Goal: Transaction & Acquisition: Book appointment/travel/reservation

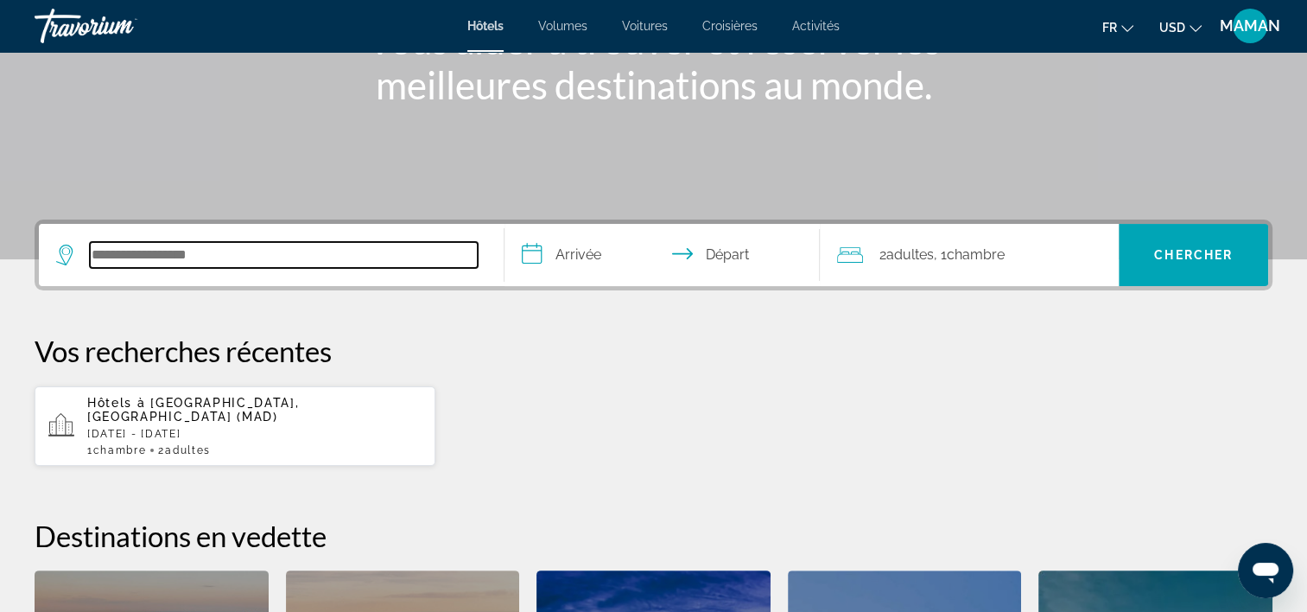
click at [179, 249] on input "Rechercher une destination hôtelière" at bounding box center [284, 255] width 388 height 26
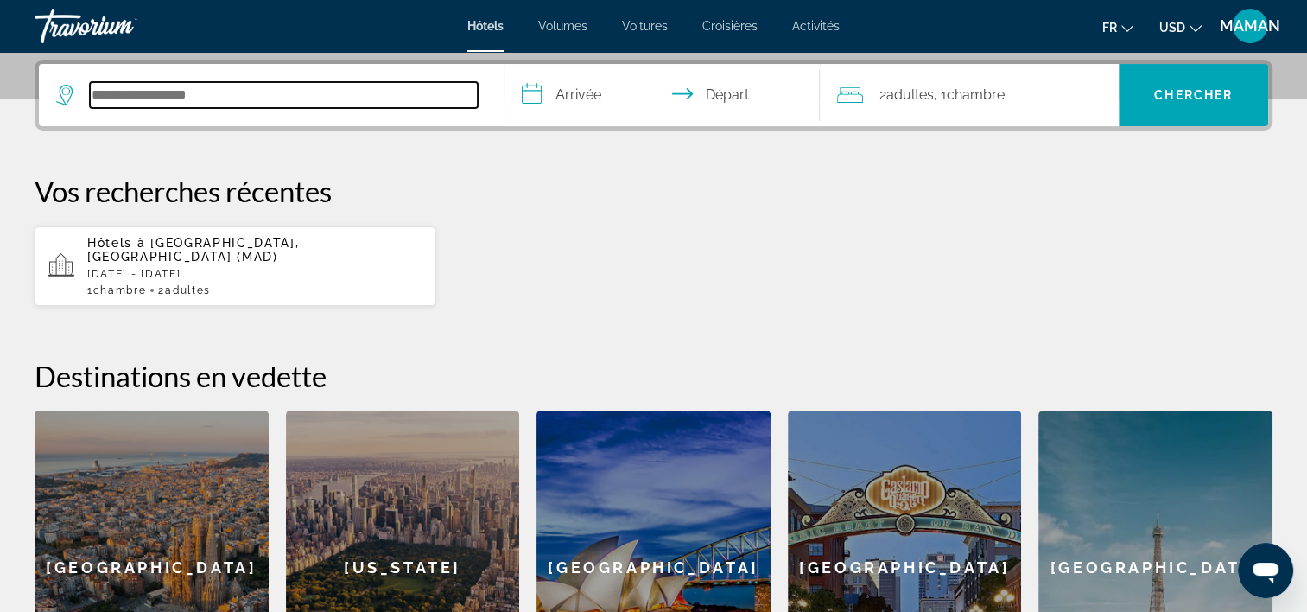
scroll to position [421, 0]
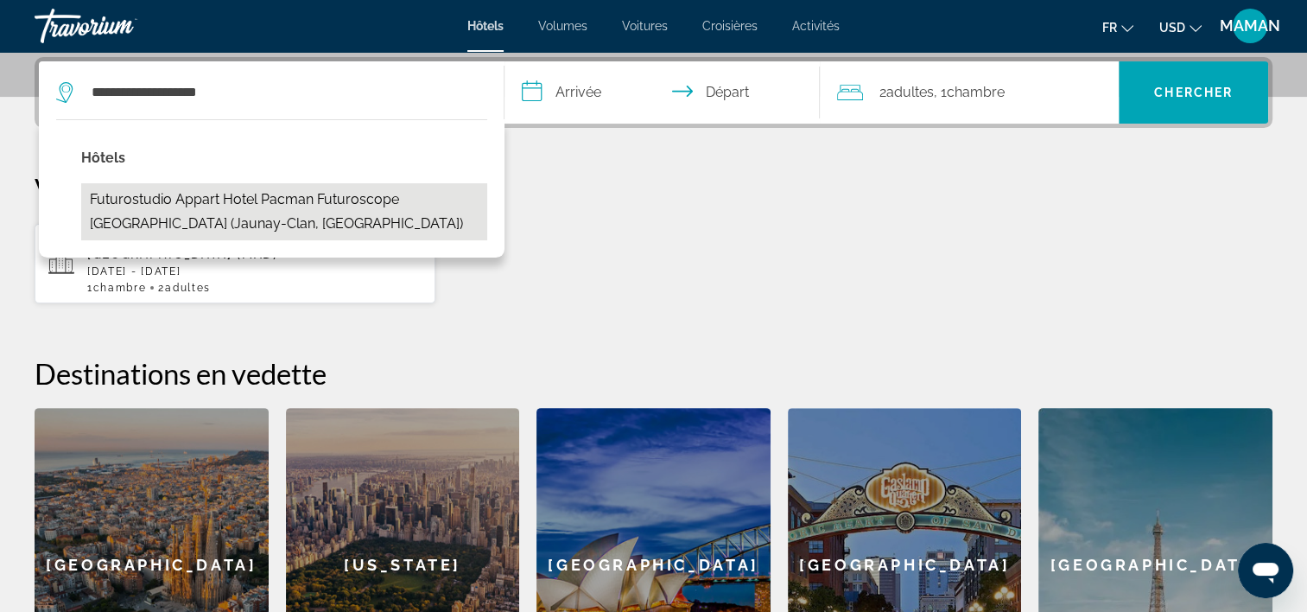
click at [196, 204] on button "Futurostudio Appart Hotel Pacman Futuroscope [GEOGRAPHIC_DATA] (Jaunay-Clan, [G…" at bounding box center [284, 211] width 406 height 57
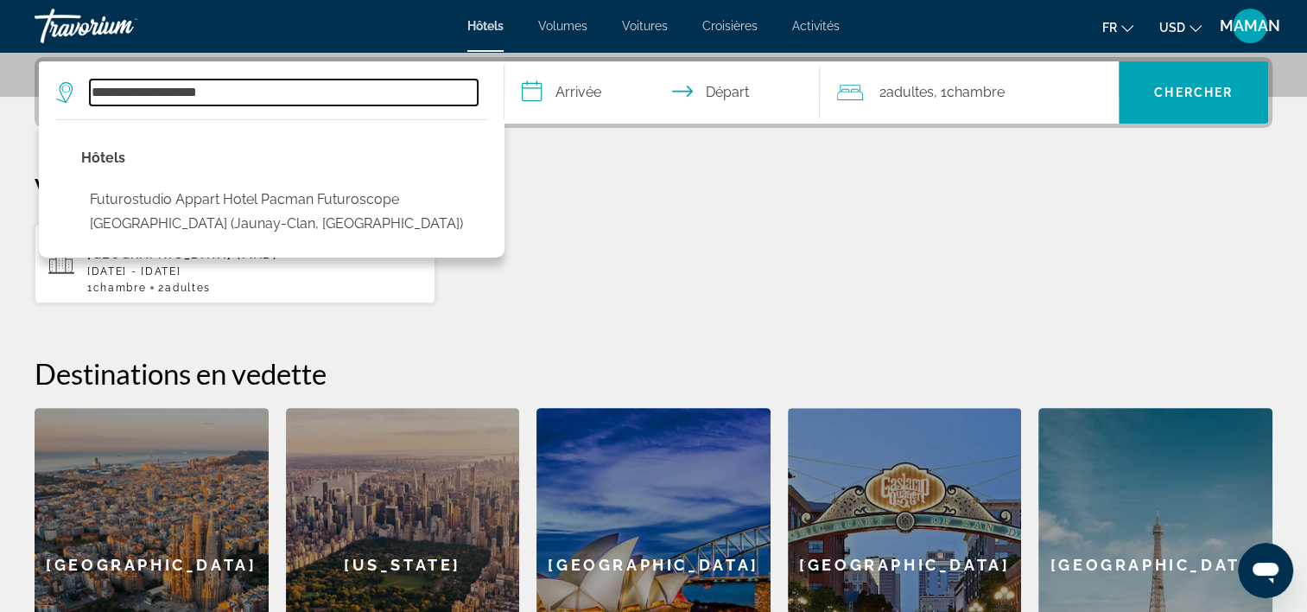
type input "**********"
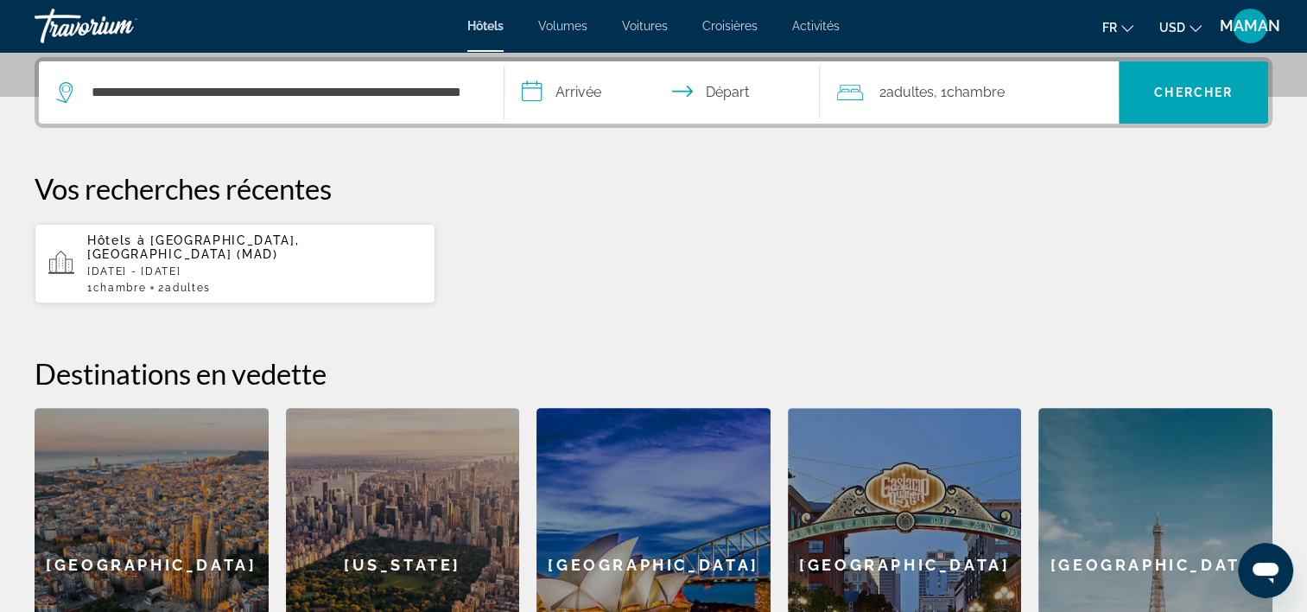
click at [583, 101] on input "**********" at bounding box center [665, 94] width 323 height 67
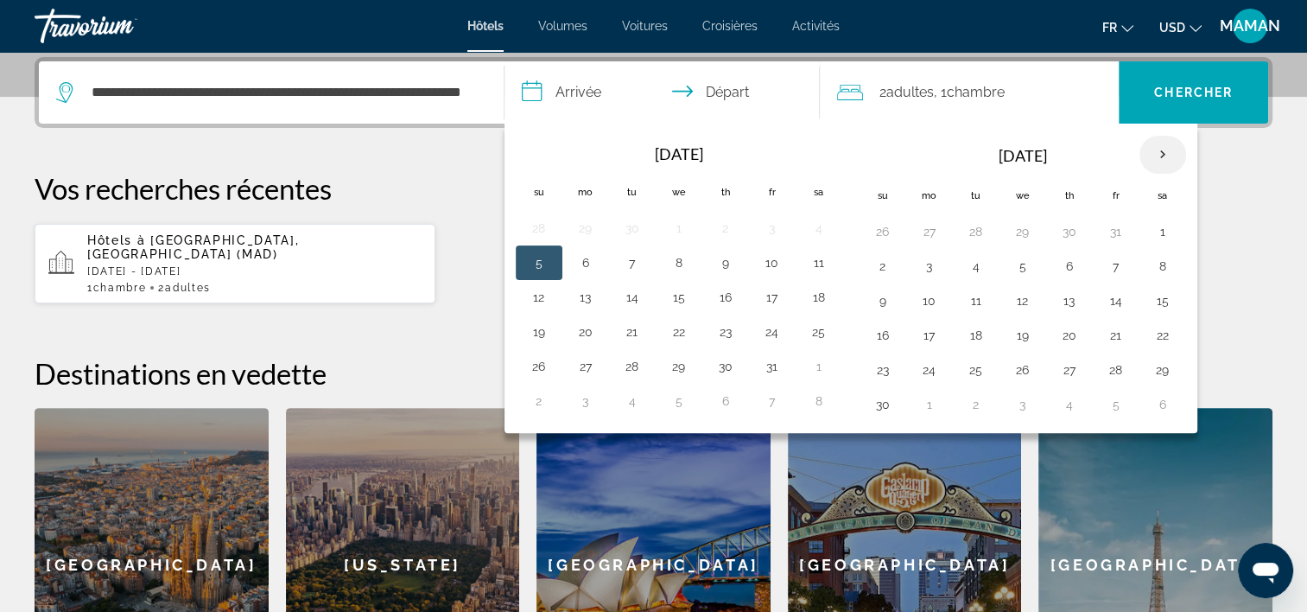
click at [1159, 155] on th "Next month" at bounding box center [1162, 155] width 47 height 38
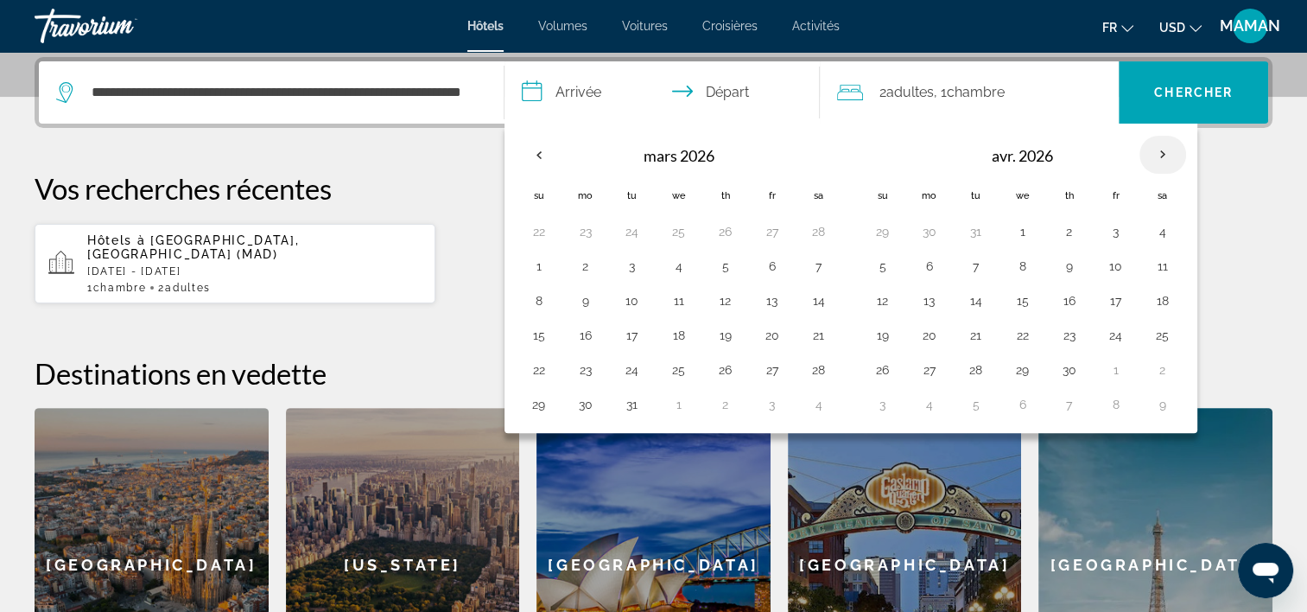
click at [1159, 155] on th "Next month" at bounding box center [1162, 155] width 47 height 38
click at [1157, 363] on button "30" at bounding box center [1163, 370] width 28 height 24
click at [881, 397] on button "31" at bounding box center [883, 404] width 28 height 24
type input "**********"
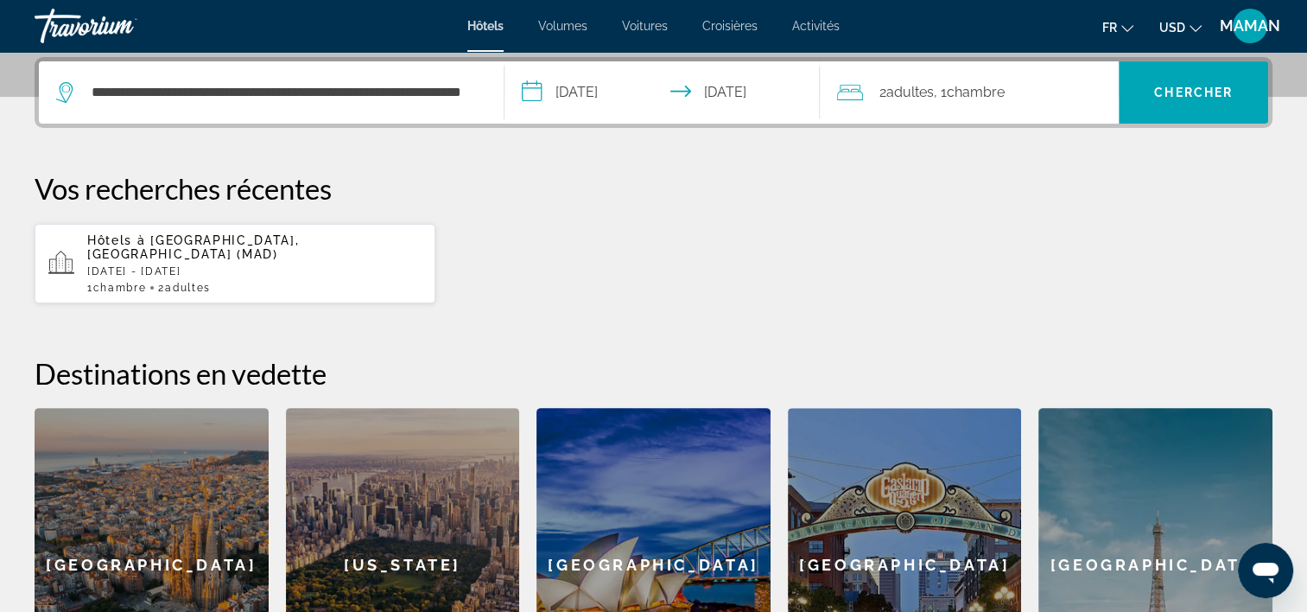
click at [920, 91] on span "Adultes" at bounding box center [909, 92] width 48 height 16
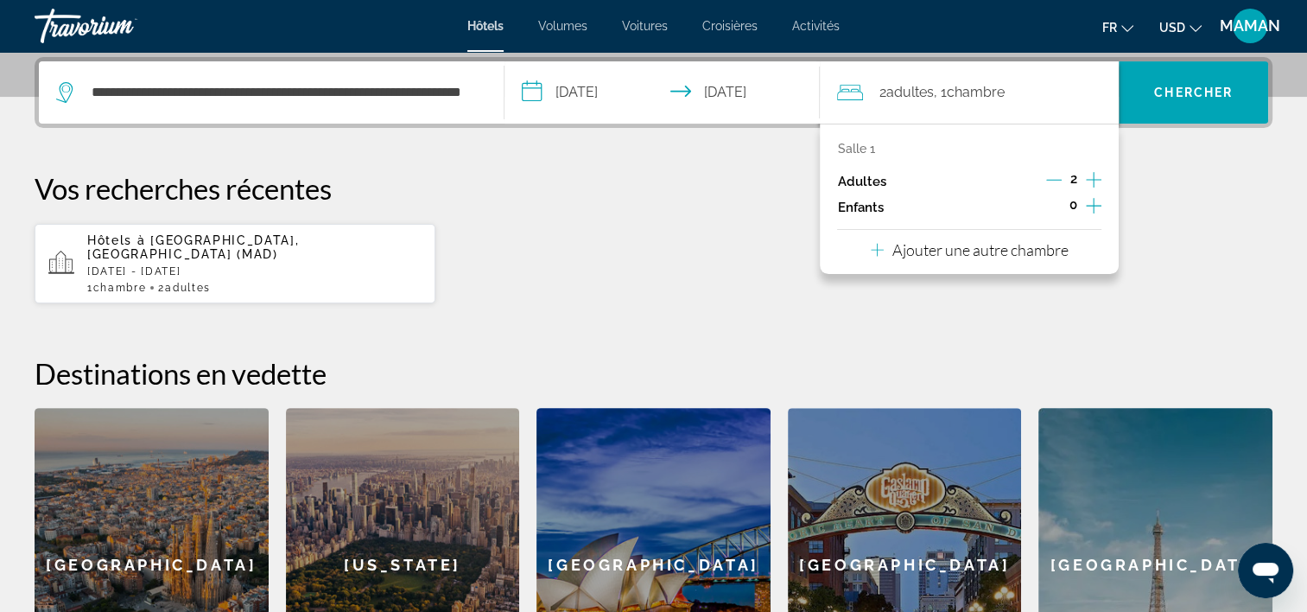
click at [1095, 174] on icon "Augmenter les adultes" at bounding box center [1094, 179] width 16 height 21
click at [1095, 207] on icon "Augmenter les enfants" at bounding box center [1094, 205] width 16 height 21
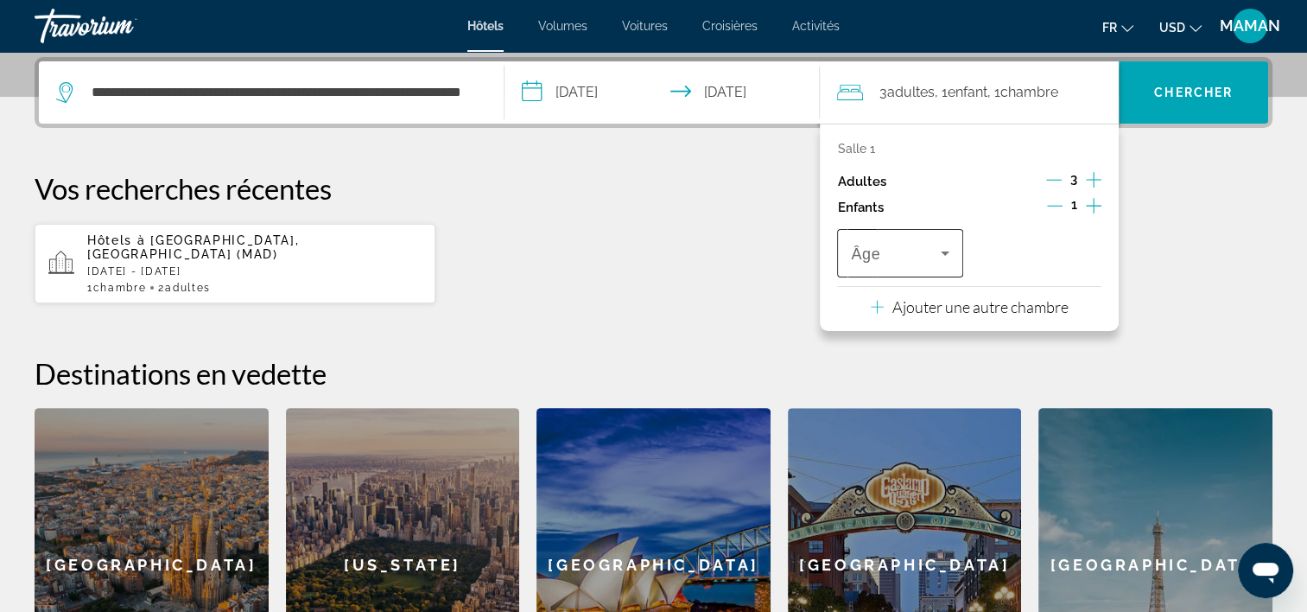
click at [954, 256] on icon "Voyageurs : 3 adultes, 1 enfant" at bounding box center [945, 253] width 21 height 21
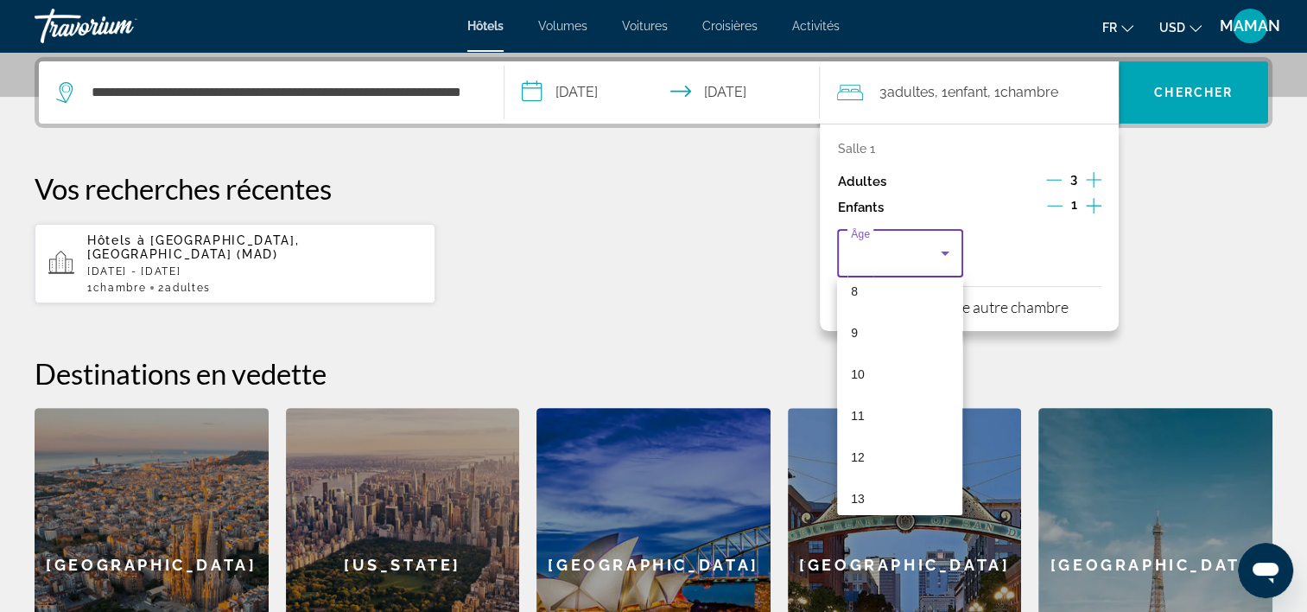
scroll to position [259, 0]
click at [878, 345] on mat-option "7" at bounding box center [899, 335] width 125 height 41
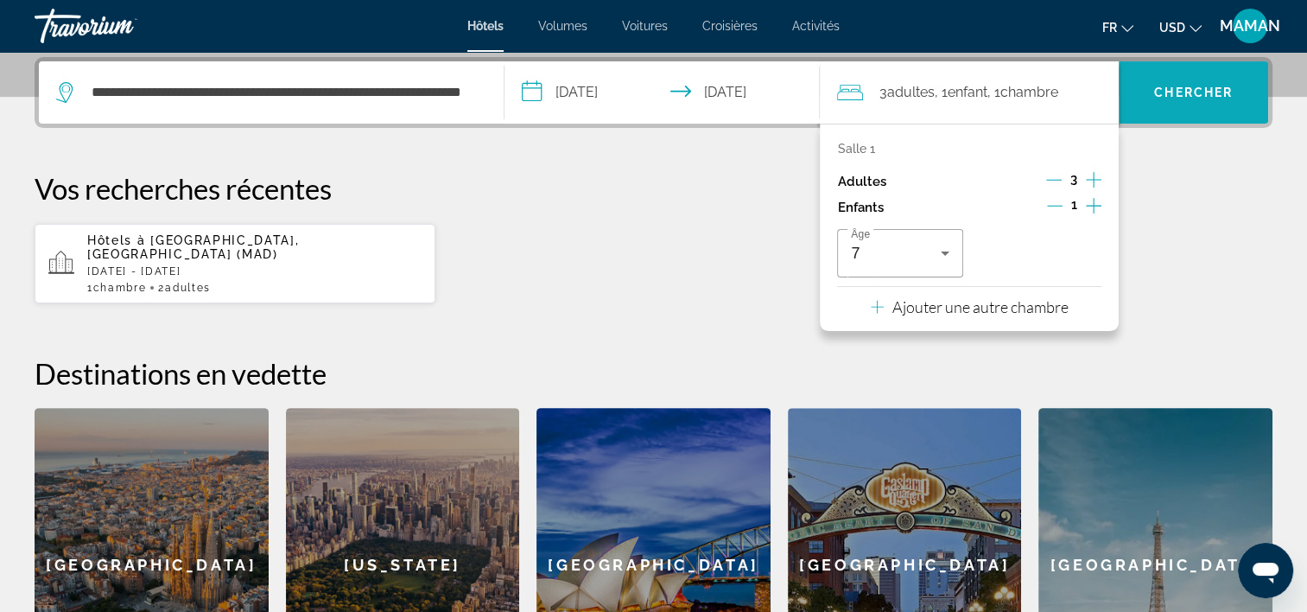
click at [1226, 89] on span "Chercher" at bounding box center [1193, 93] width 79 height 14
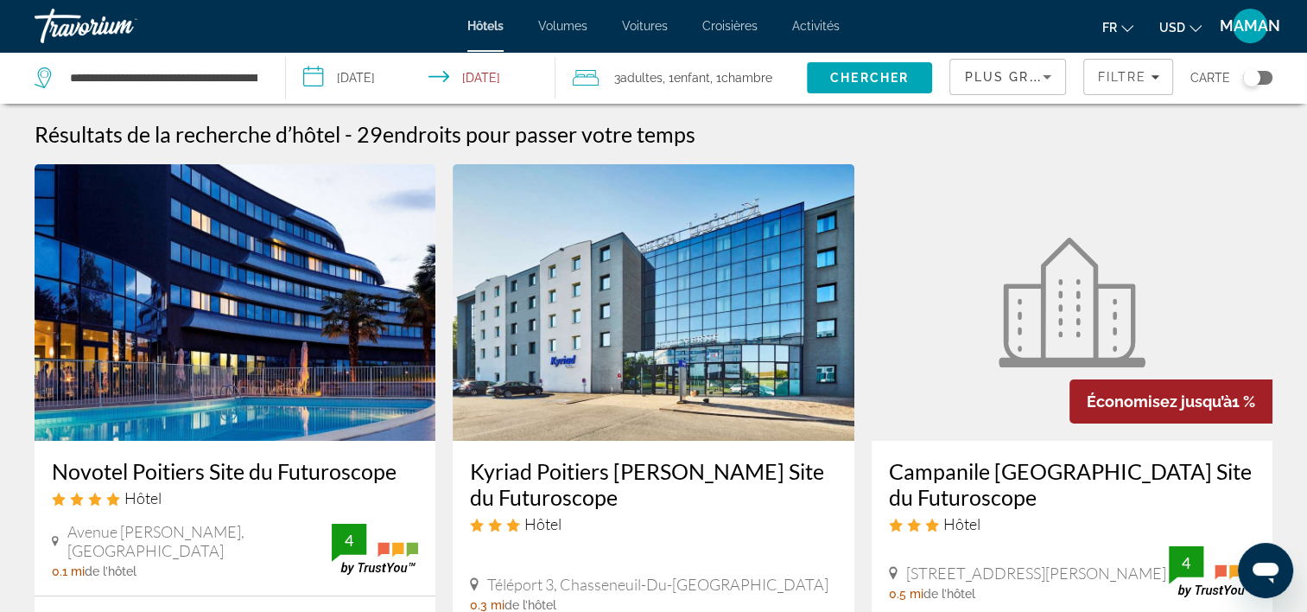
click at [1188, 31] on button "USD USD ($) MXN (Mex$) CAD (Can$) GBP (£) EUR (€) AUD (A$) NZD (NZ$) CNY (CN¥)" at bounding box center [1180, 27] width 42 height 25
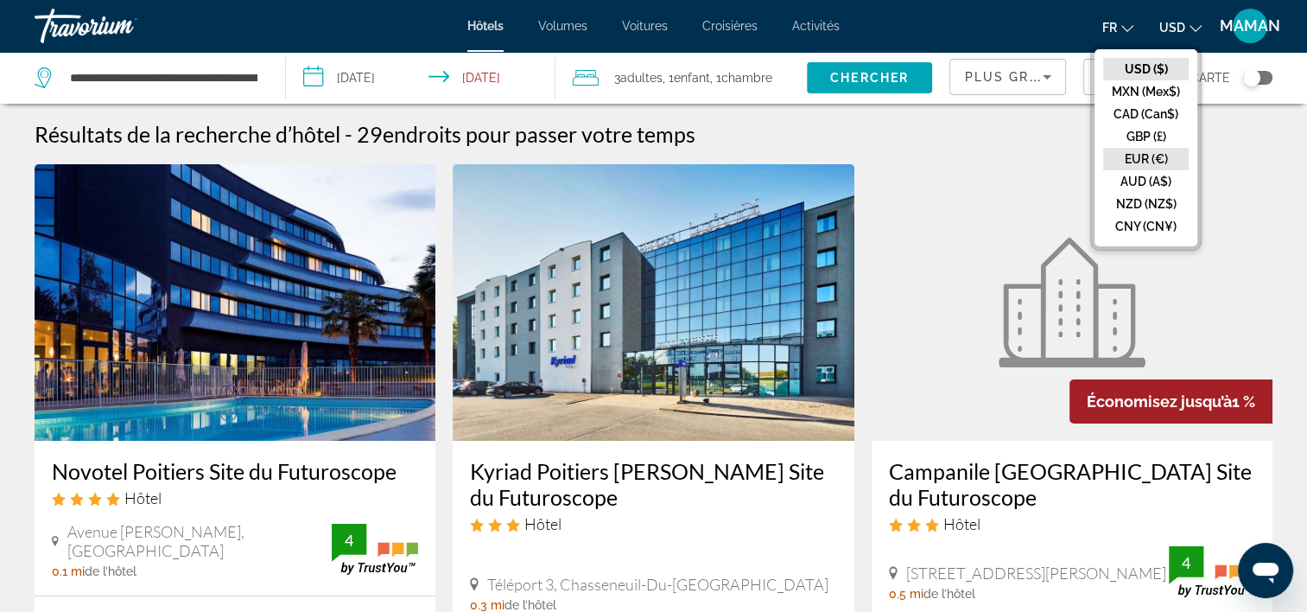
click at [1147, 153] on button "EUR (€)" at bounding box center [1146, 159] width 86 height 22
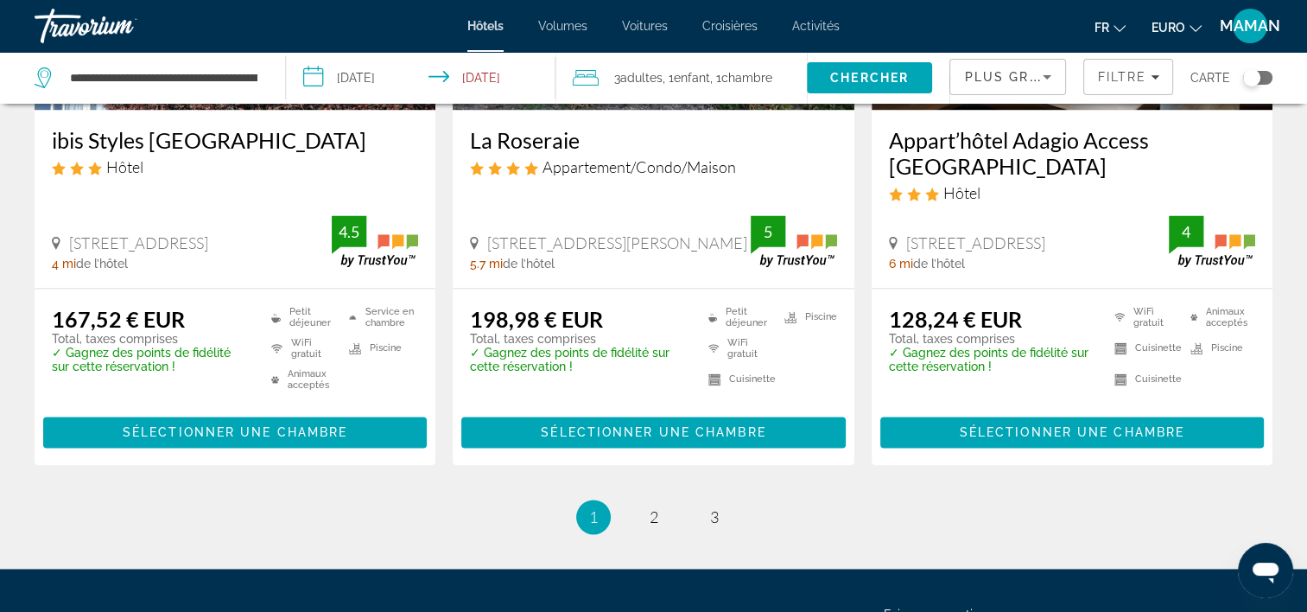
scroll to position [2525, 0]
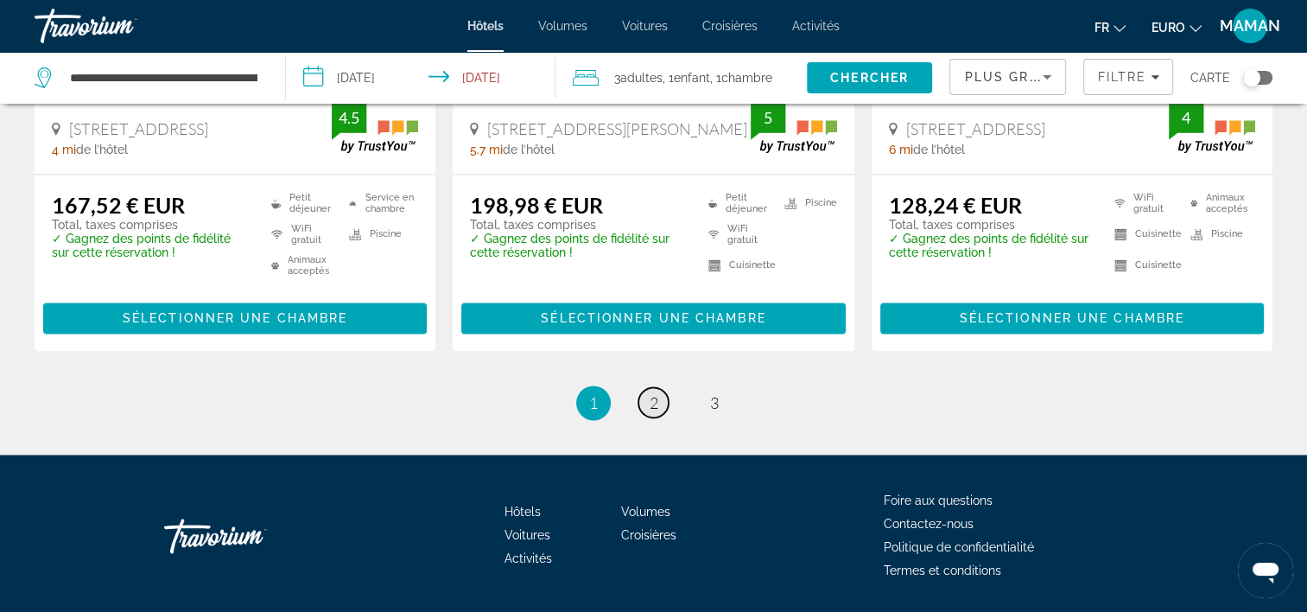
click at [655, 393] on span "2" at bounding box center [654, 402] width 9 height 19
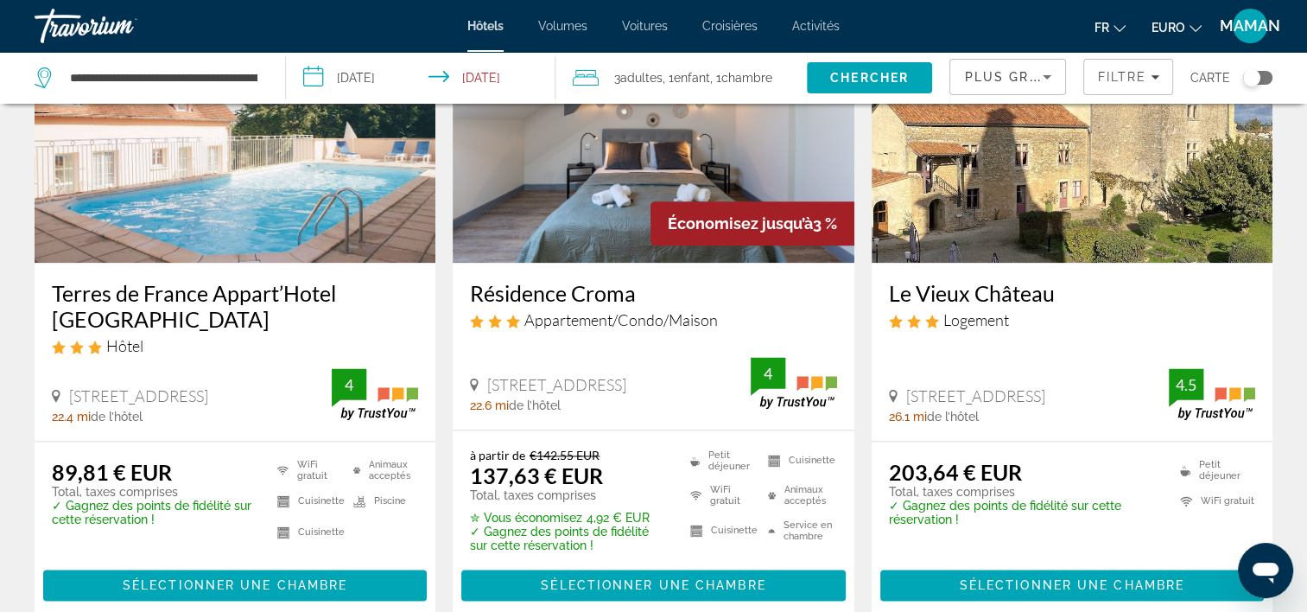
scroll to position [2456, 0]
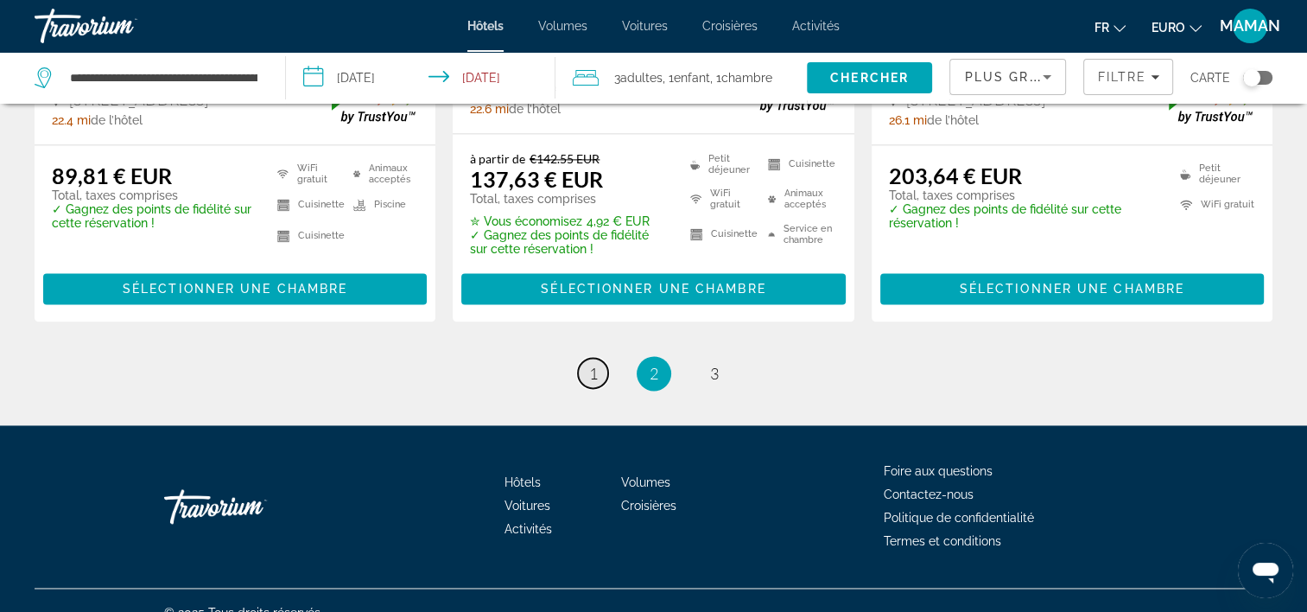
click at [598, 358] on link "page 1" at bounding box center [593, 373] width 30 height 30
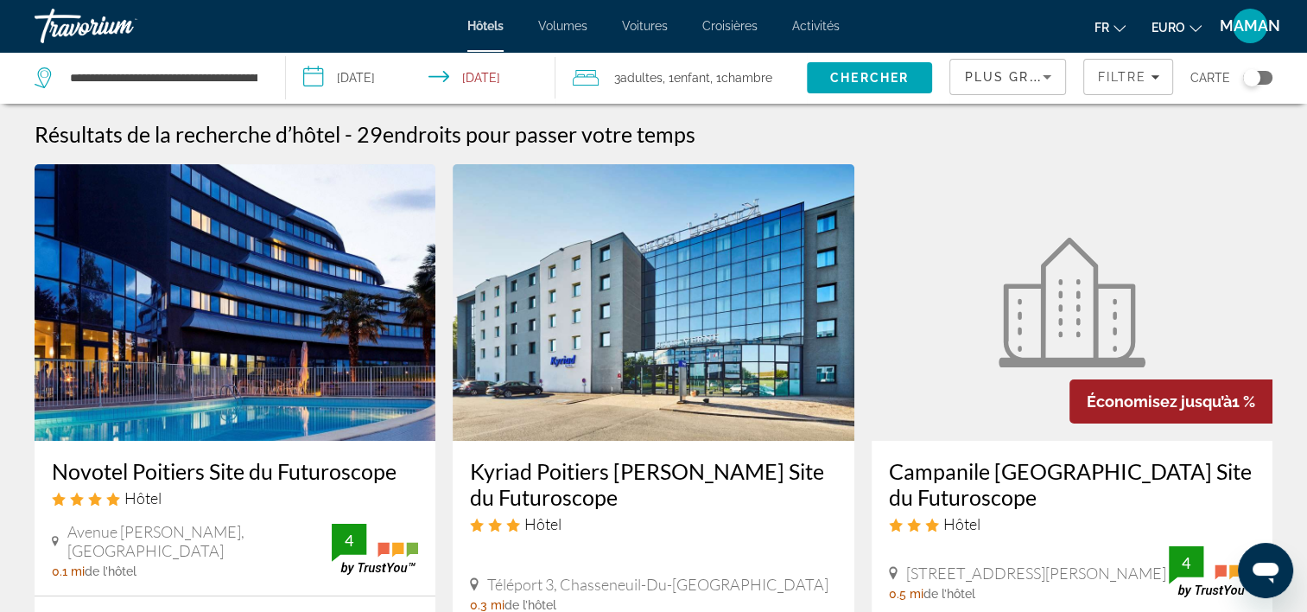
click at [223, 330] on img "Contenu principal" at bounding box center [235, 302] width 401 height 276
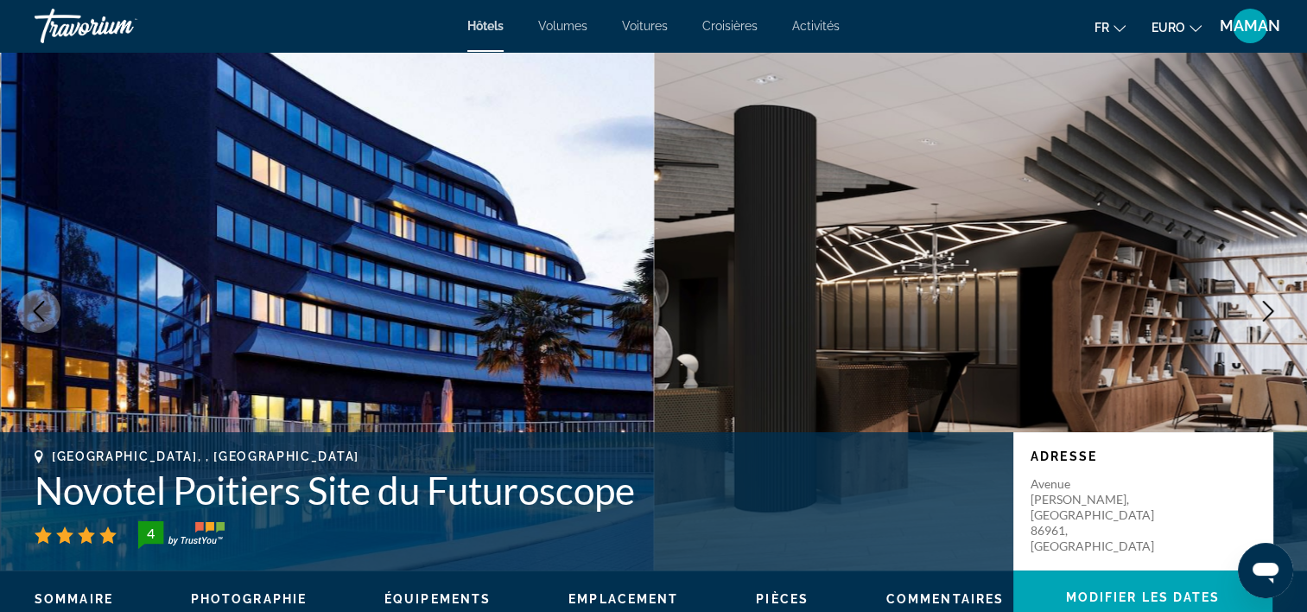
click at [1255, 22] on span "MAMAN" at bounding box center [1250, 25] width 60 height 17
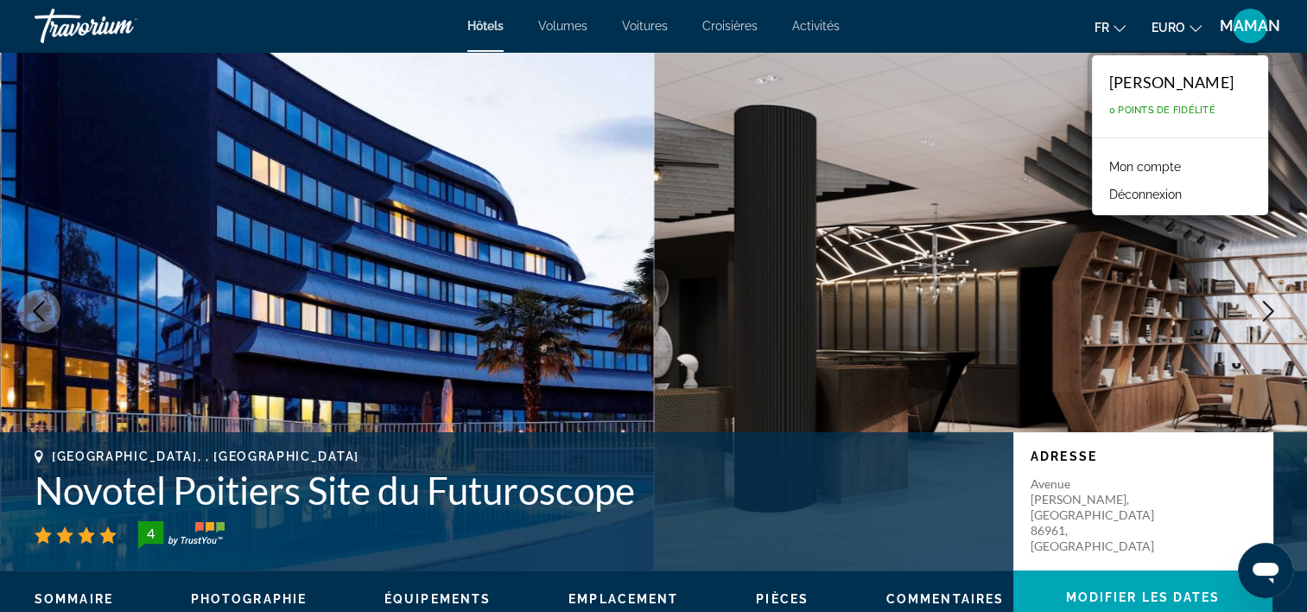
click at [1255, 22] on span "MAMAN" at bounding box center [1250, 25] width 60 height 17
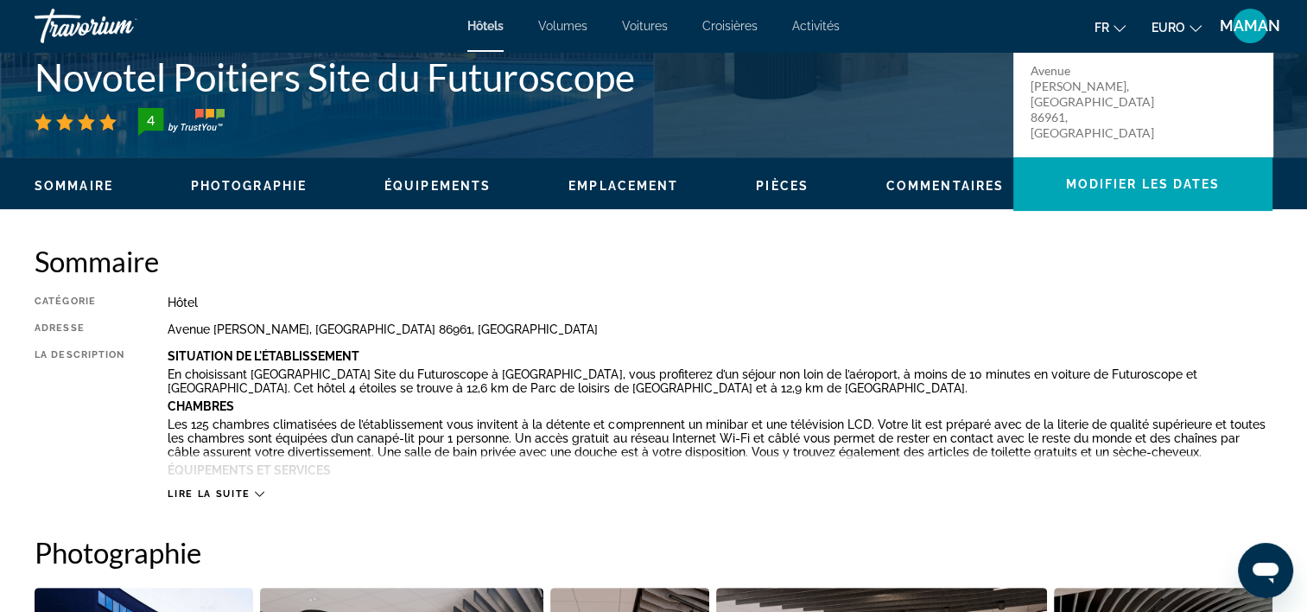
scroll to position [432, 0]
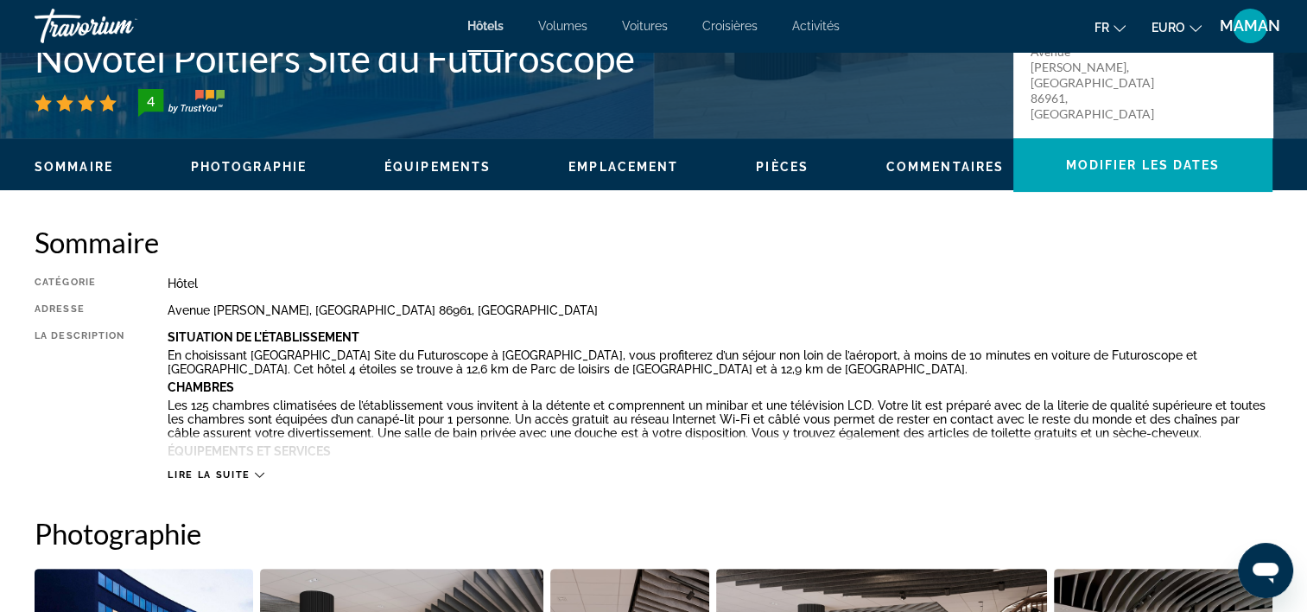
click at [224, 471] on span "Lire la suite" at bounding box center [209, 474] width 82 height 11
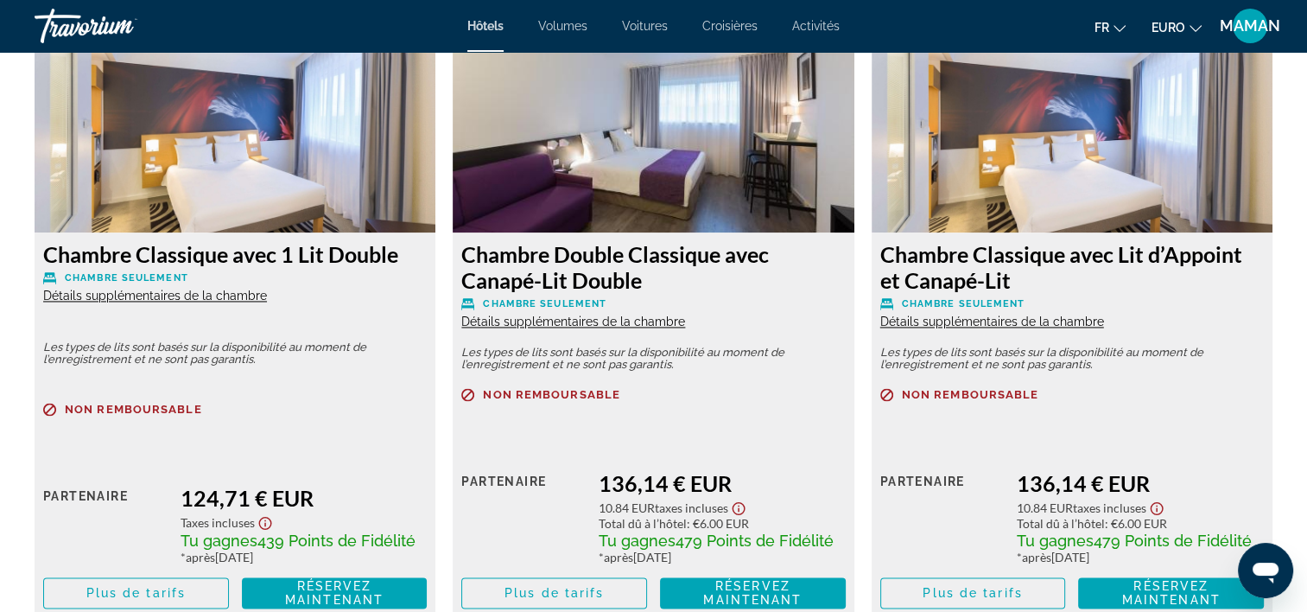
scroll to position [2678, 0]
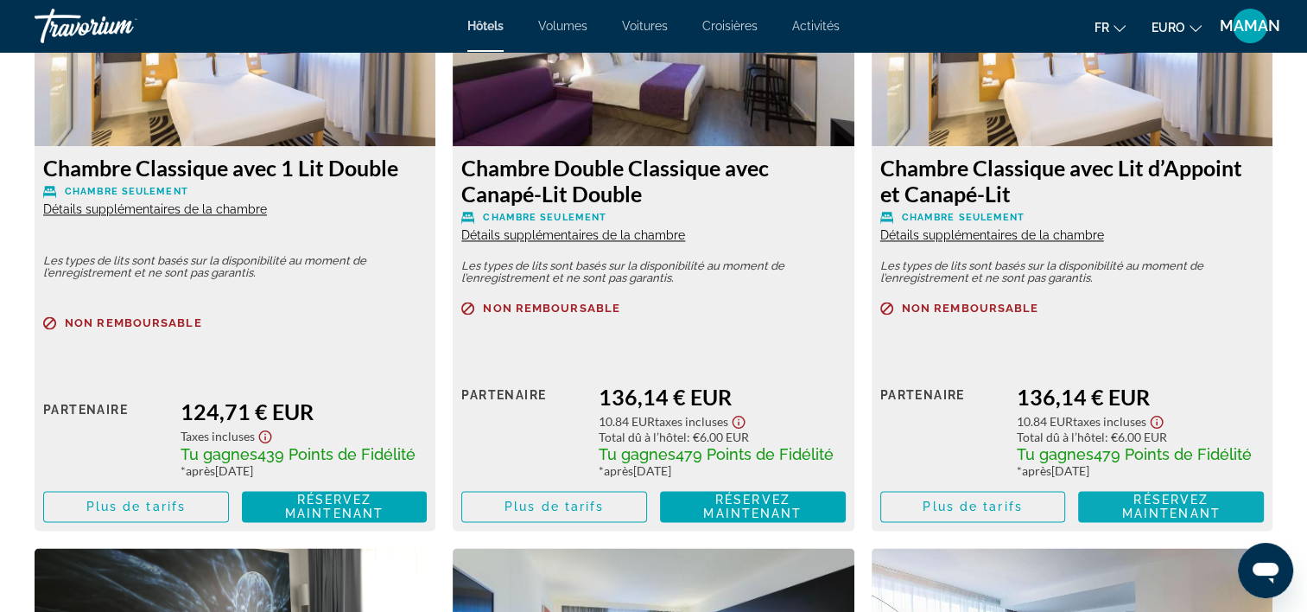
click at [1131, 505] on span "Réservez maintenant Plus disponible" at bounding box center [1171, 506] width 158 height 28
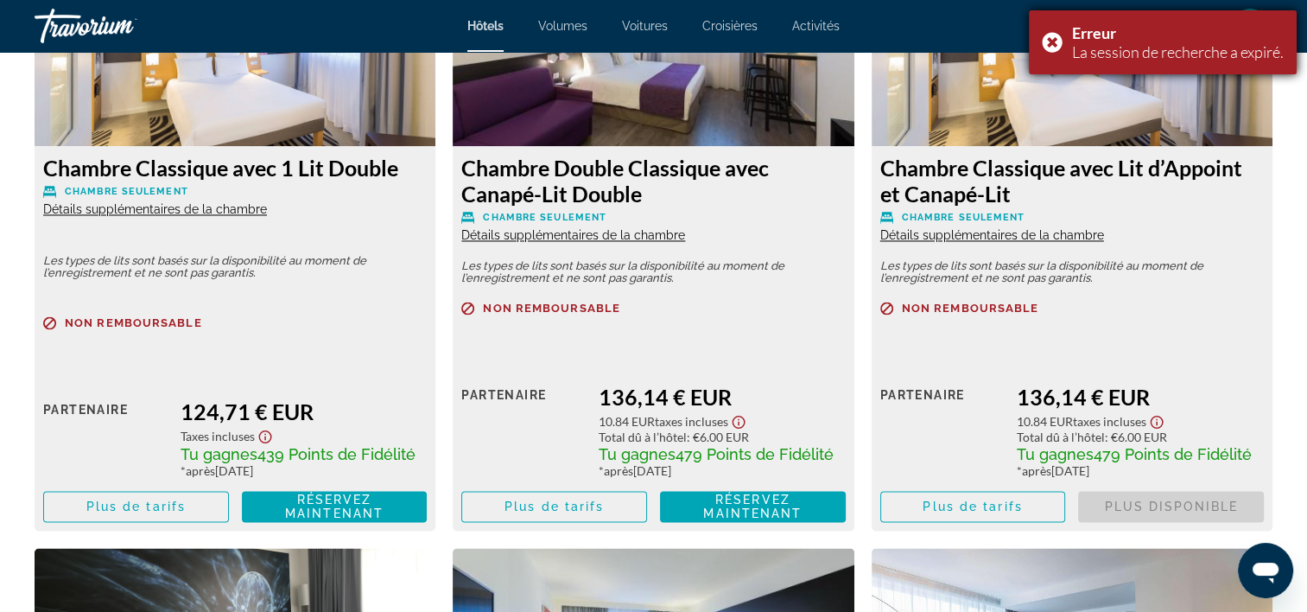
click at [1140, 54] on div "La session de recherche a expiré." at bounding box center [1178, 51] width 212 height 19
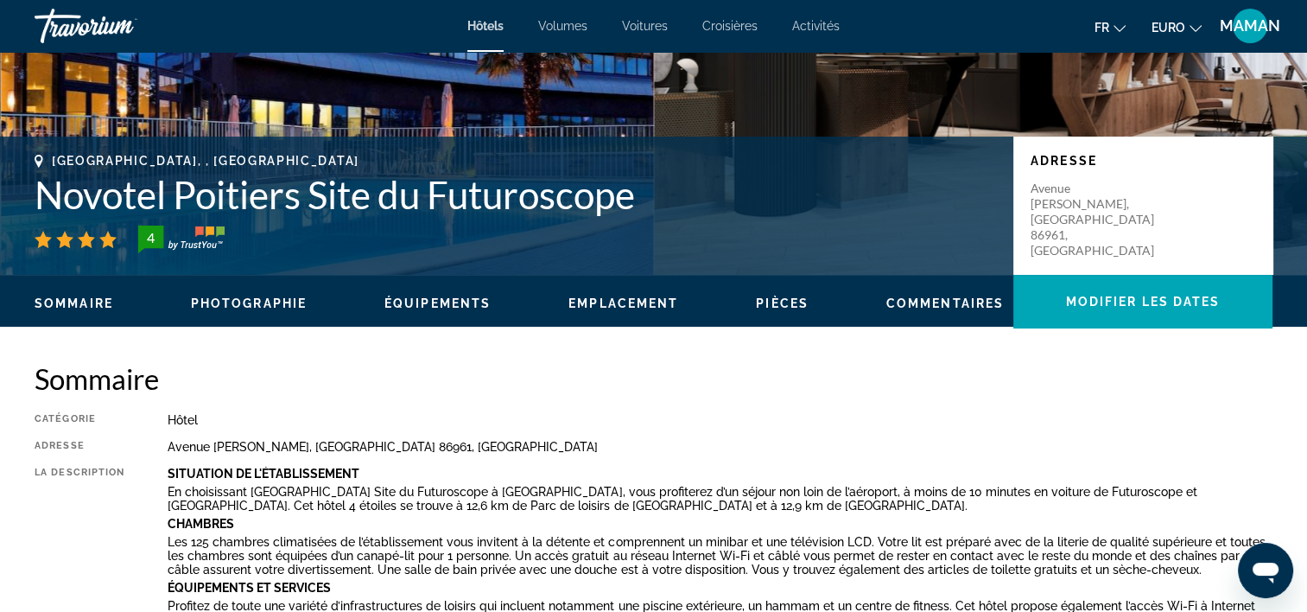
scroll to position [86, 0]
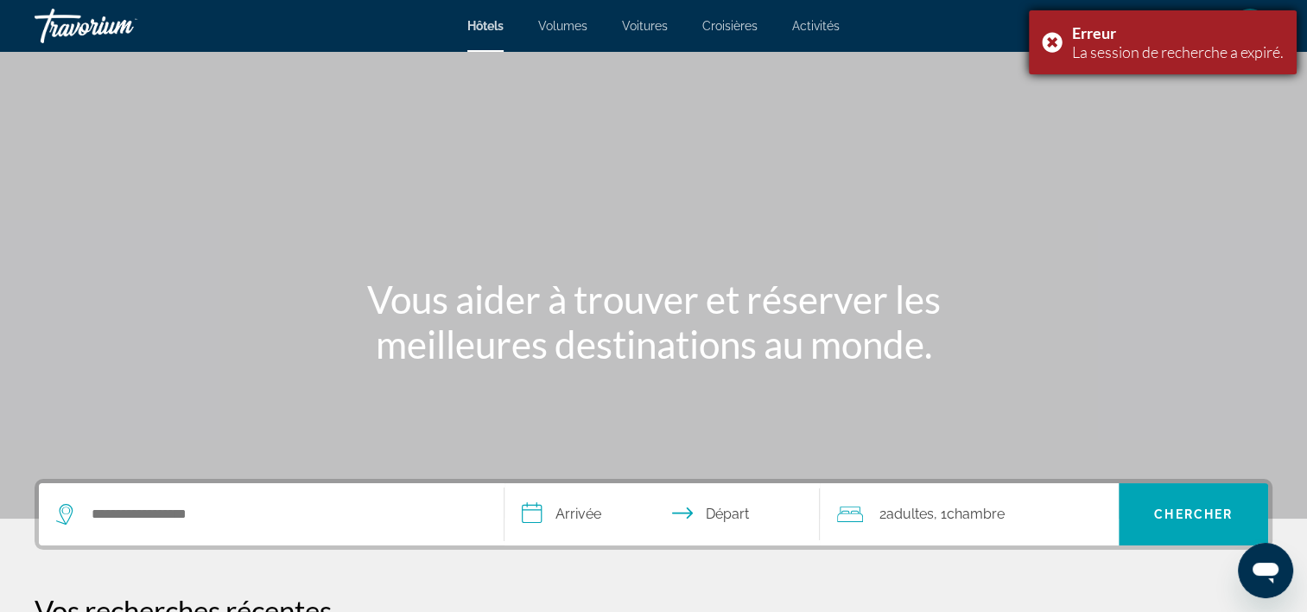
click at [1045, 38] on div "Erreur La session de recherche a expiré." at bounding box center [1163, 42] width 268 height 64
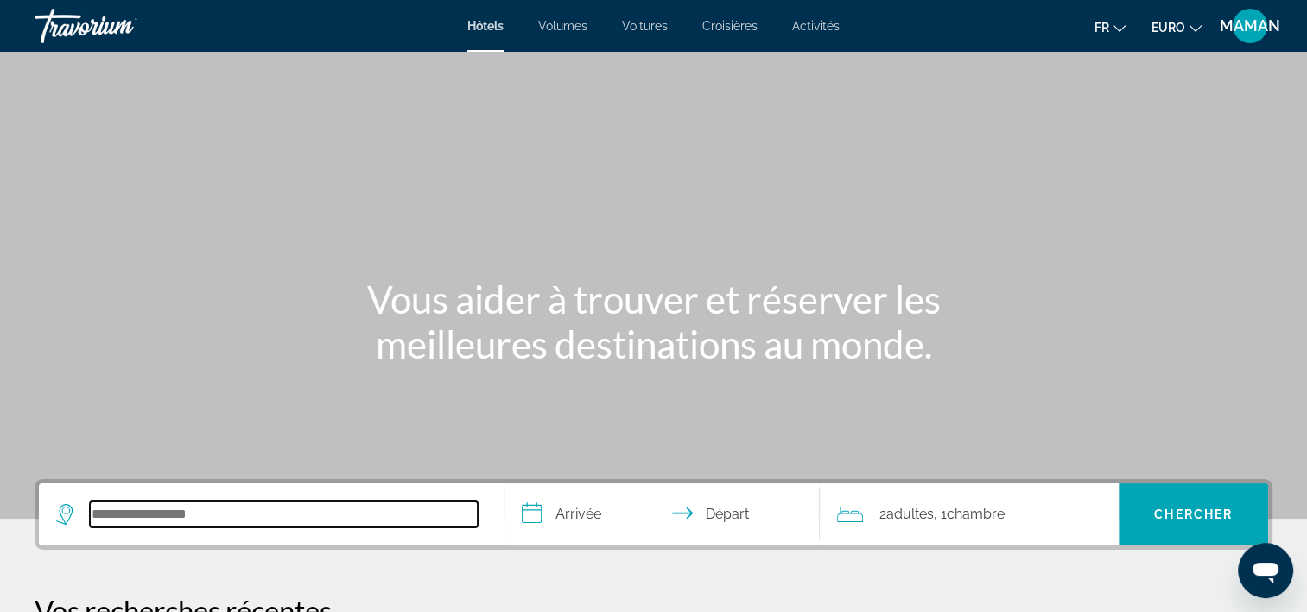
click at [146, 513] on input "Rechercher une destination hôtelière" at bounding box center [284, 514] width 388 height 26
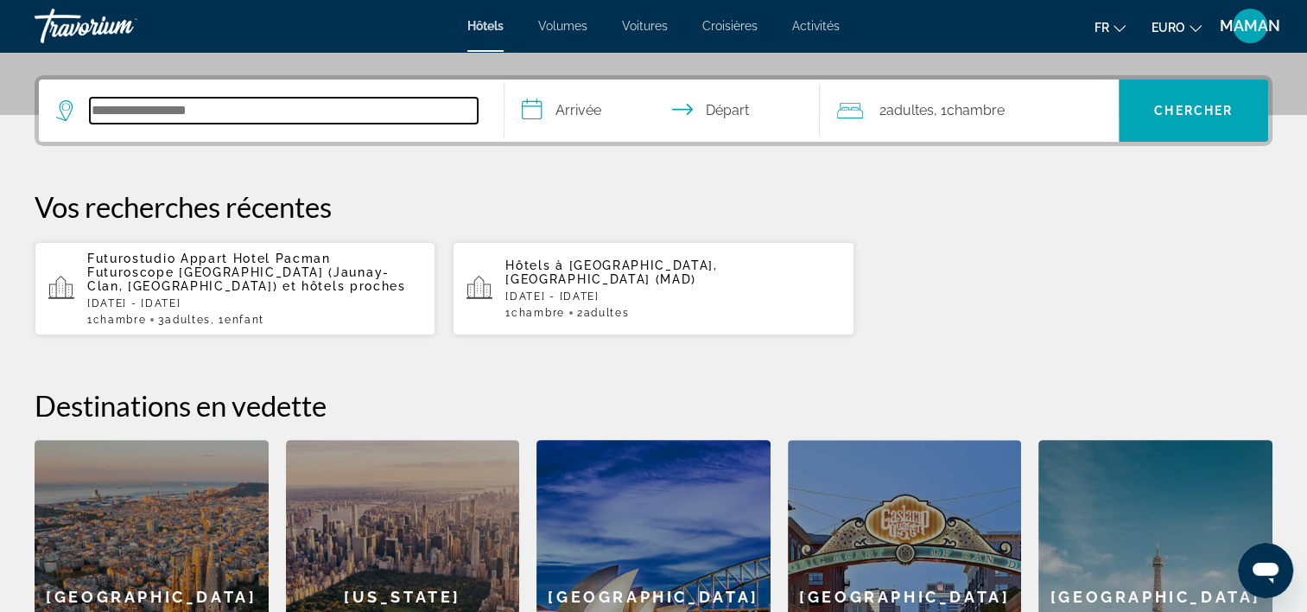
scroll to position [421, 0]
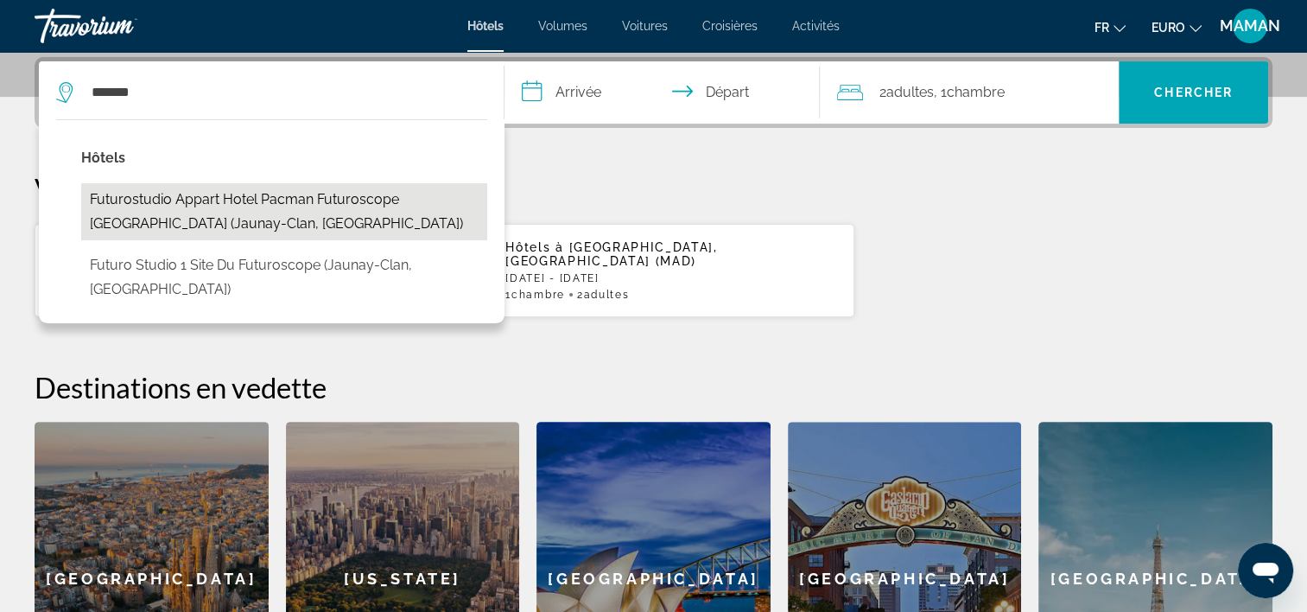
click at [234, 201] on button "Futurostudio Appart Hotel Pacman Futuroscope [GEOGRAPHIC_DATA] (Jaunay-Clan, [G…" at bounding box center [284, 211] width 406 height 57
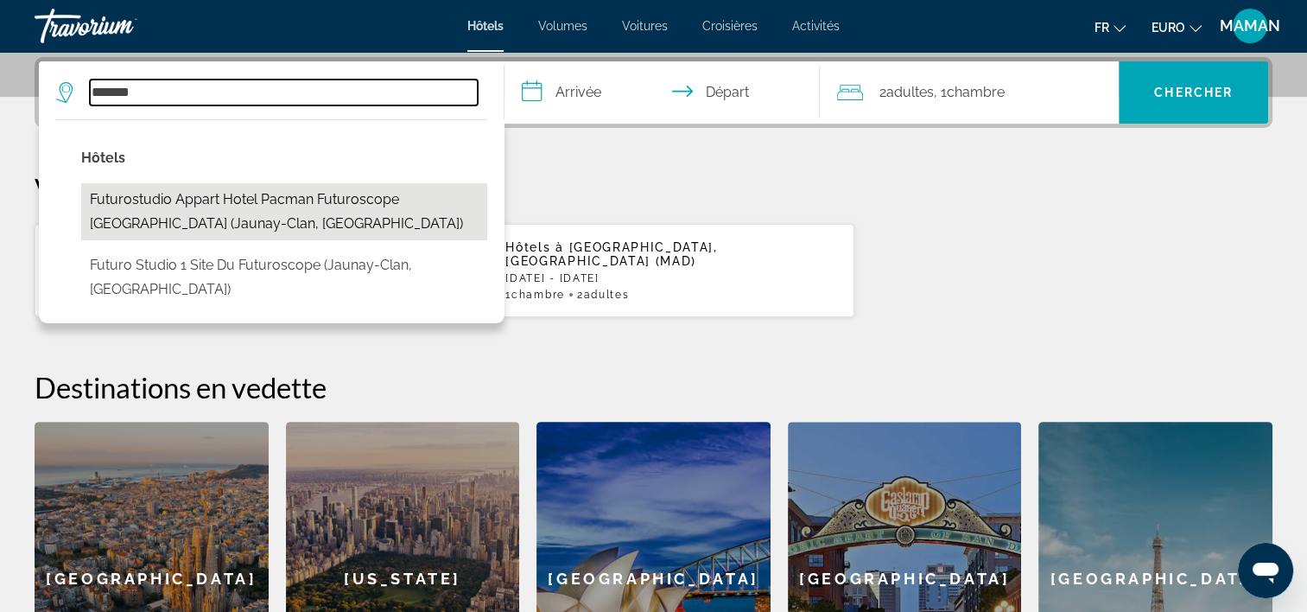
type input "**********"
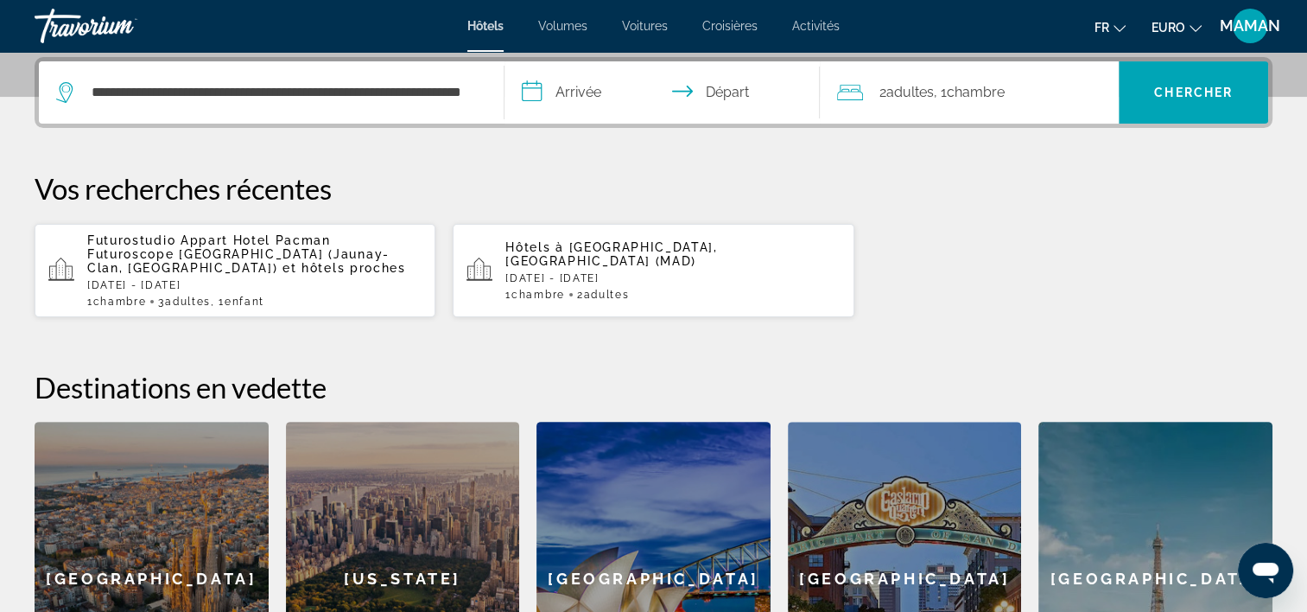
click at [562, 91] on input "**********" at bounding box center [665, 94] width 323 height 67
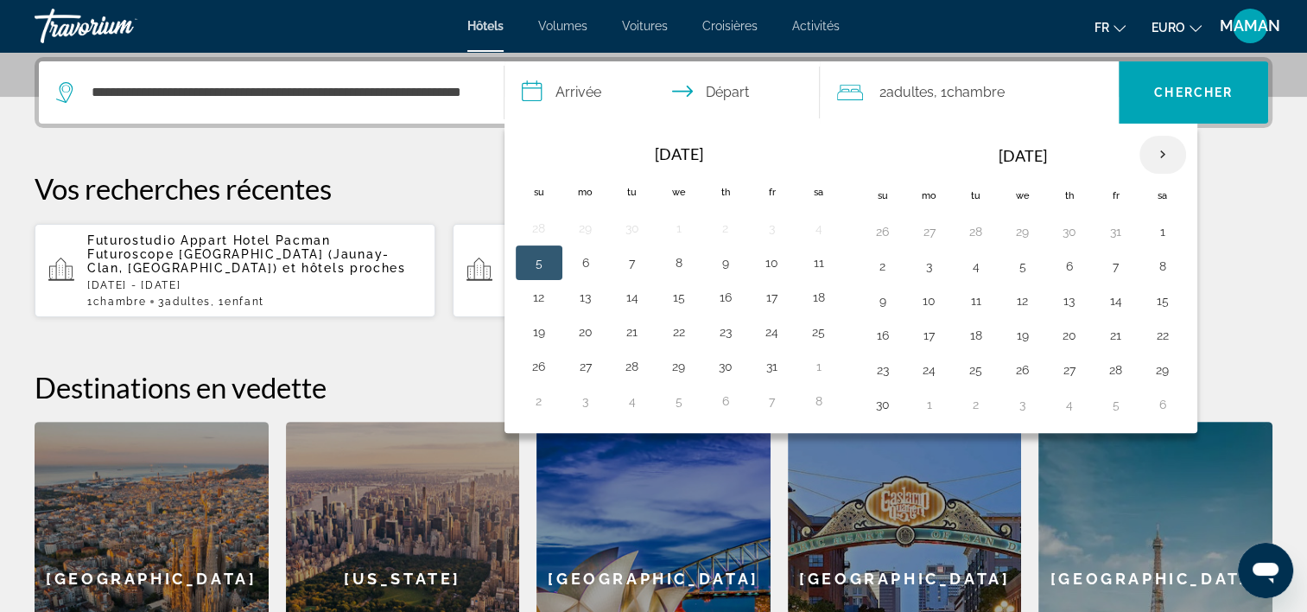
click at [1154, 159] on th "Next month" at bounding box center [1162, 155] width 47 height 38
click at [1150, 159] on th "Next month" at bounding box center [1162, 155] width 47 height 38
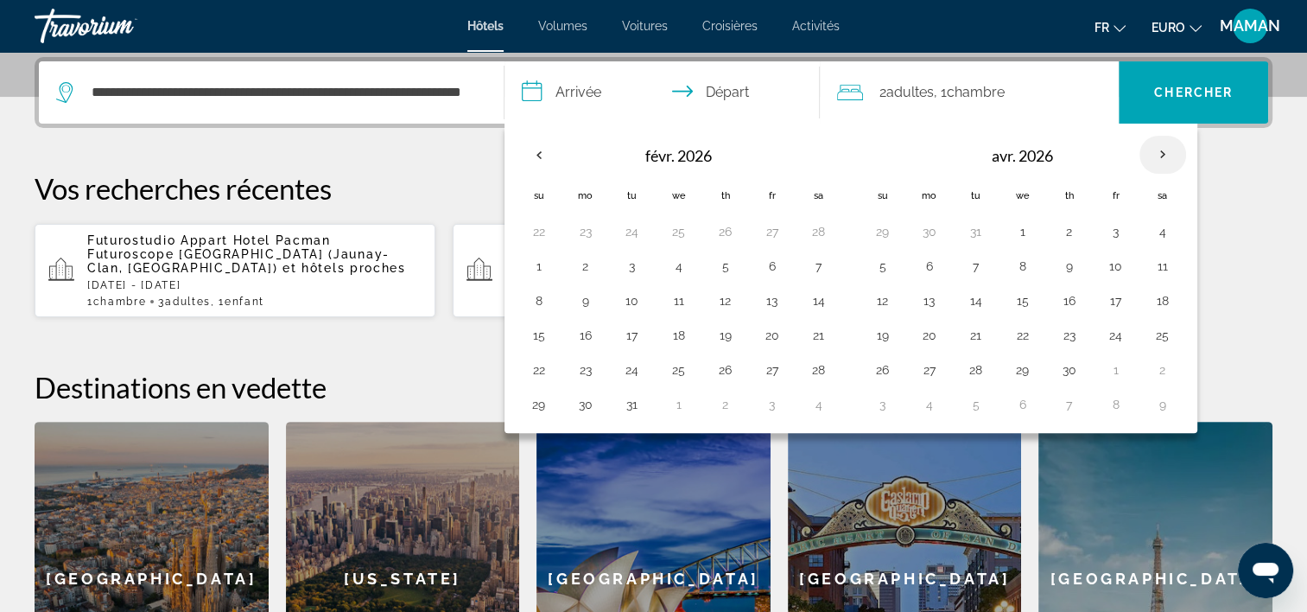
click at [1150, 159] on th "Next month" at bounding box center [1162, 155] width 47 height 38
click at [1150, 359] on button "30" at bounding box center [1163, 370] width 28 height 24
click at [887, 399] on button "31" at bounding box center [883, 404] width 28 height 24
type input "**********"
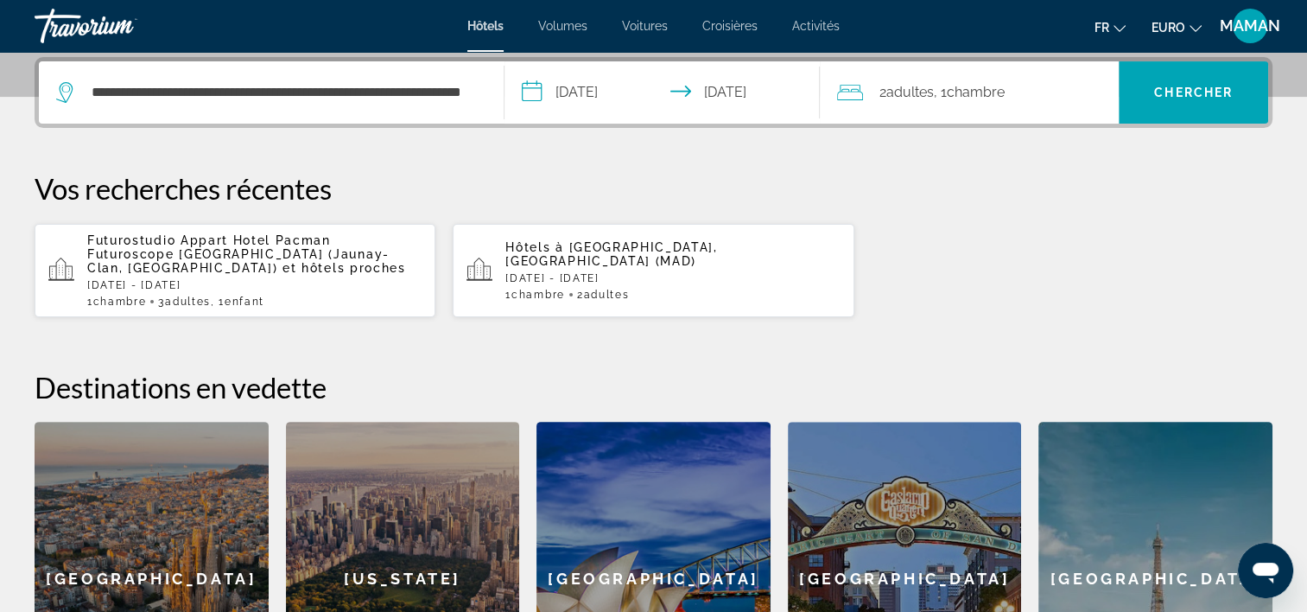
click at [910, 88] on span "Adultes" at bounding box center [909, 92] width 48 height 16
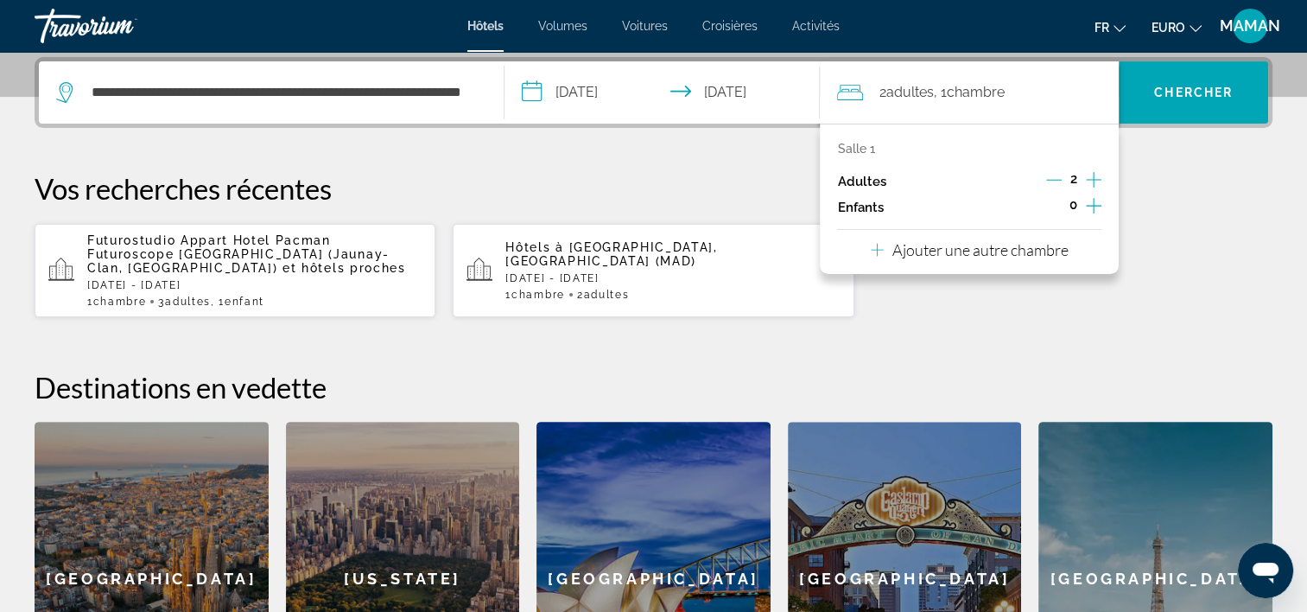
click at [1088, 176] on icon "Augmenter les adultes" at bounding box center [1094, 179] width 16 height 21
click at [1093, 206] on icon "Augmenter les enfants" at bounding box center [1094, 206] width 16 height 16
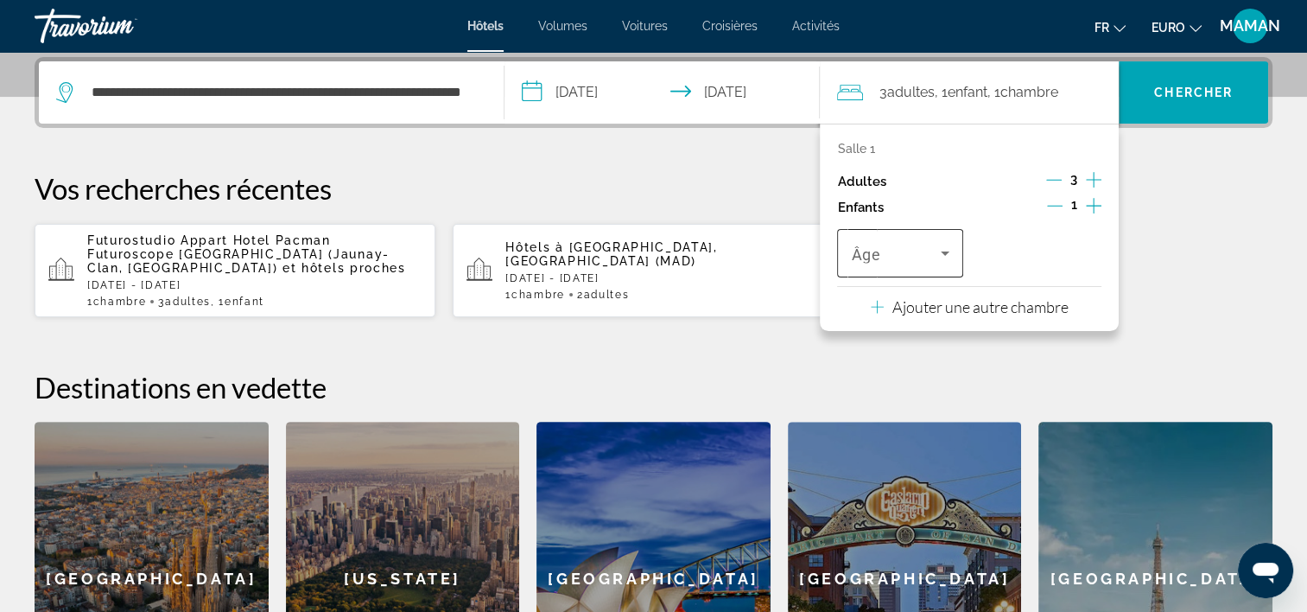
click at [940, 258] on icon "Voyageurs : 3 adultes, 1 enfant" at bounding box center [945, 253] width 21 height 21
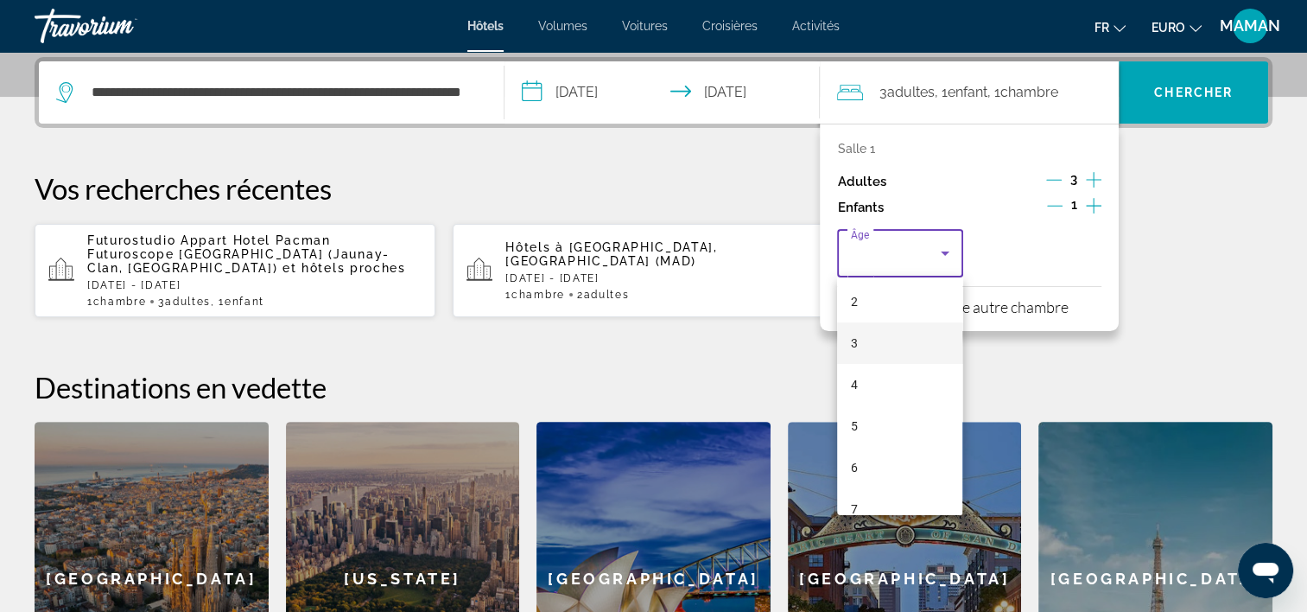
scroll to position [173, 0]
click at [882, 419] on mat-option "7" at bounding box center [899, 422] width 125 height 41
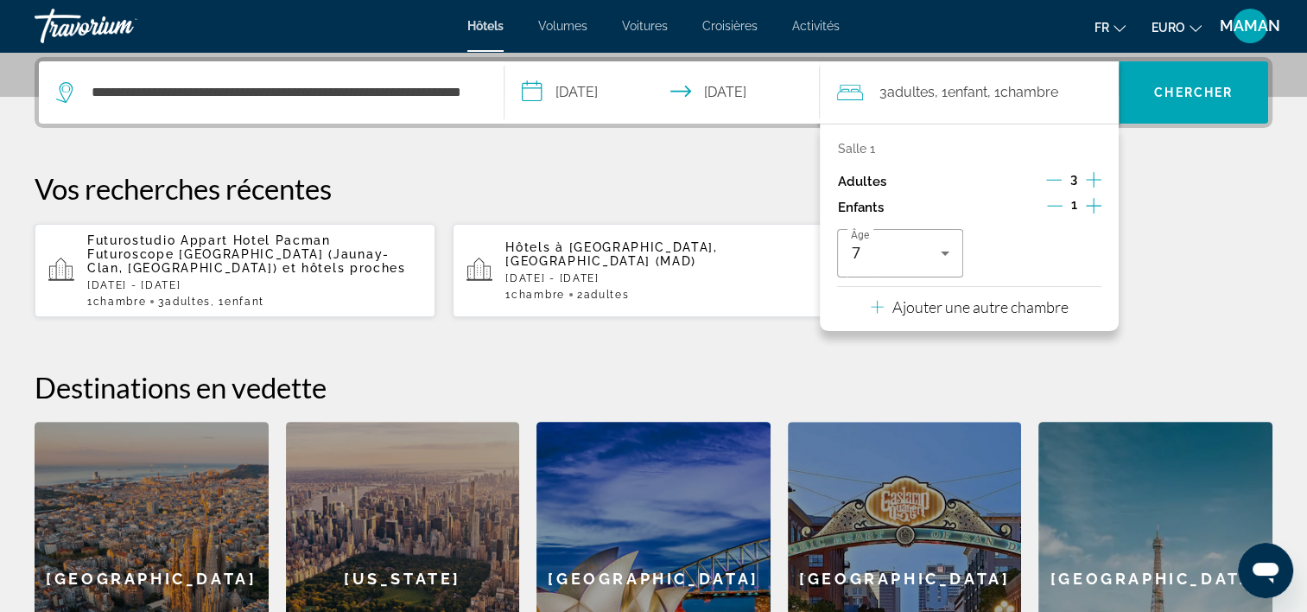
click at [1152, 283] on div "Futurostudio Appart Hotel Pacman Futuroscope [GEOGRAPHIC_DATA] (Jaunay-Clan, [G…" at bounding box center [654, 270] width 1238 height 95
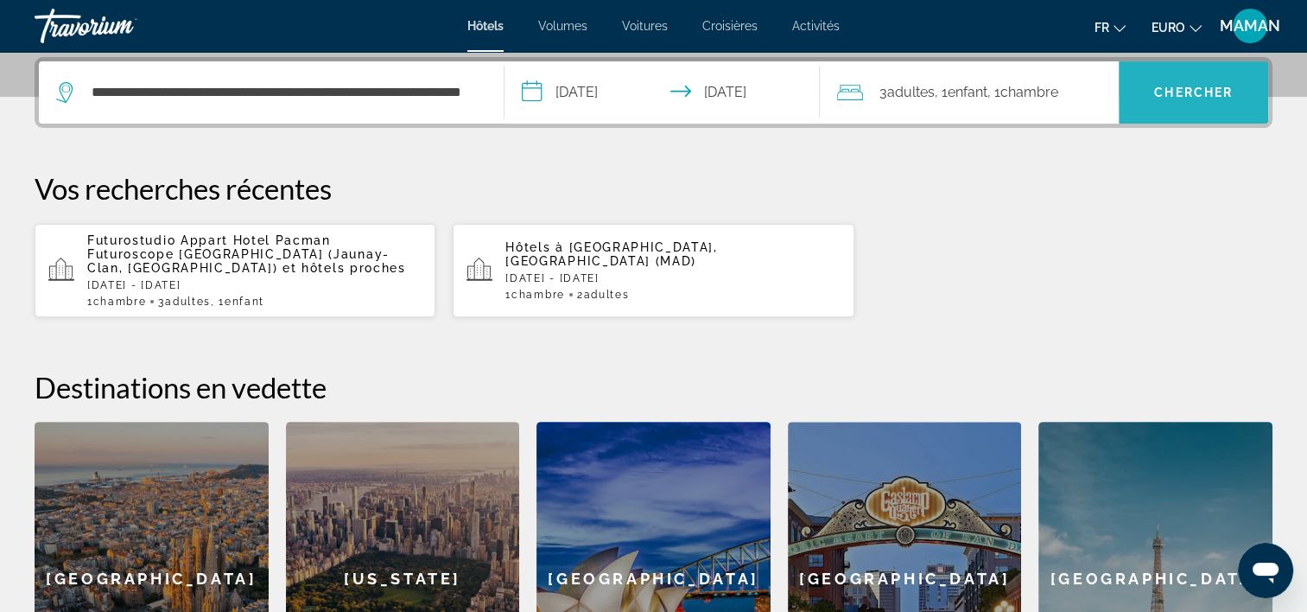
click at [1178, 113] on span "Rechercher" at bounding box center [1193, 92] width 149 height 62
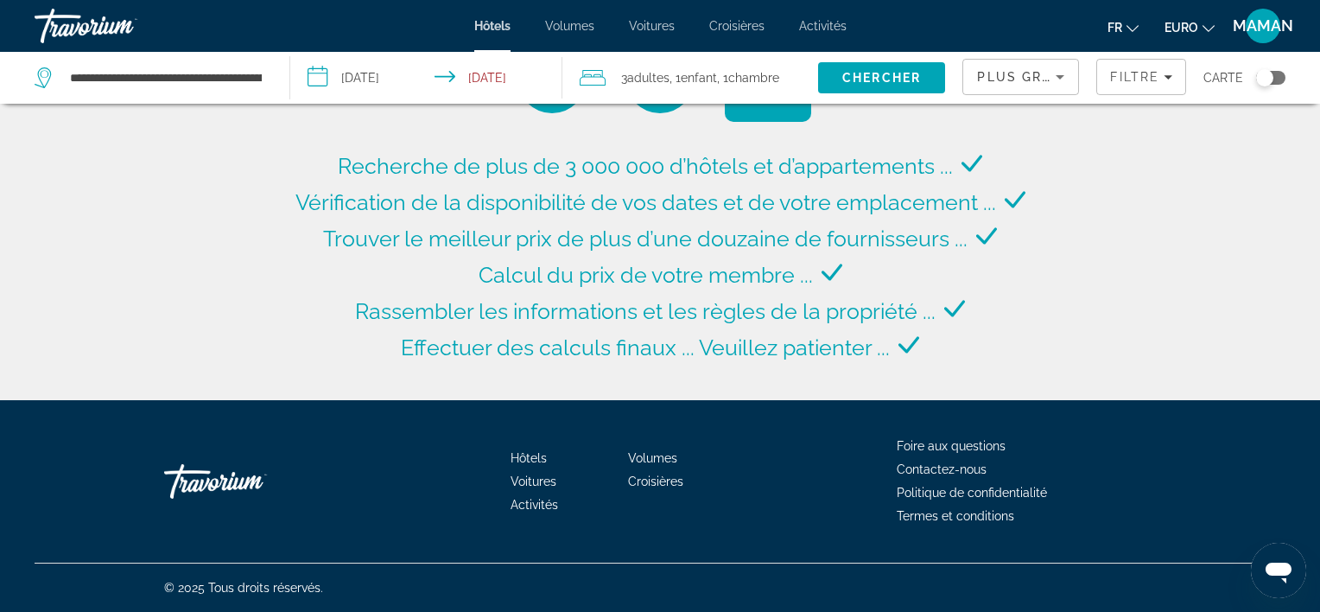
click at [1068, 78] on icon "Trier par" at bounding box center [1059, 77] width 21 height 21
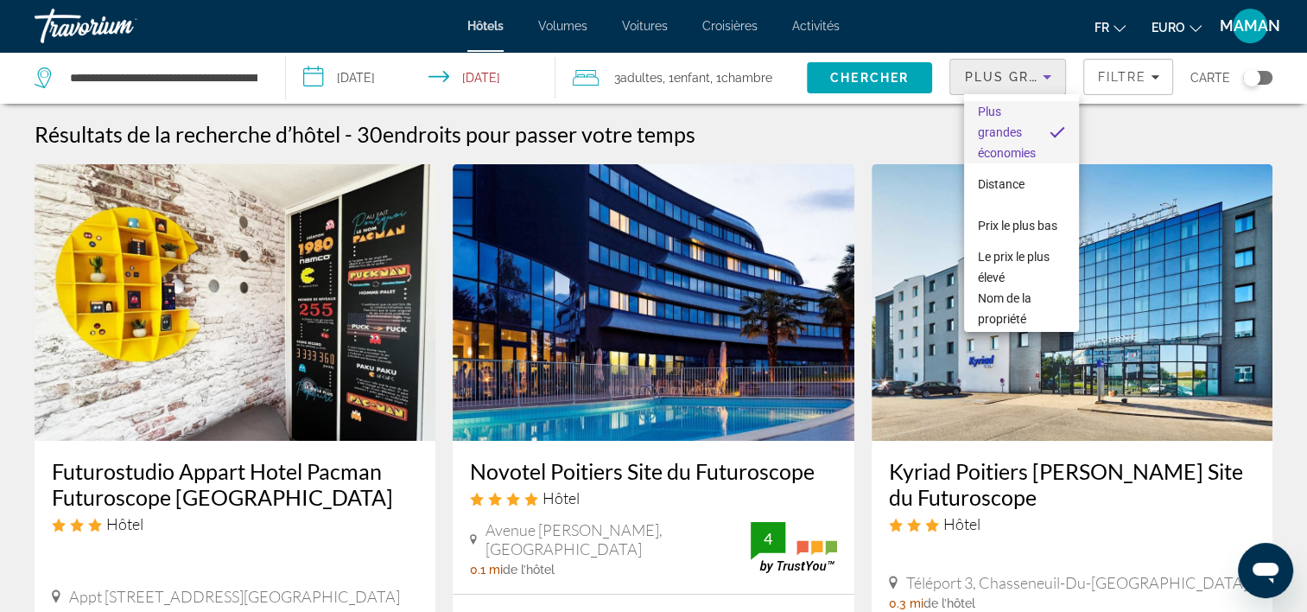
click at [1047, 73] on div at bounding box center [653, 306] width 1307 height 612
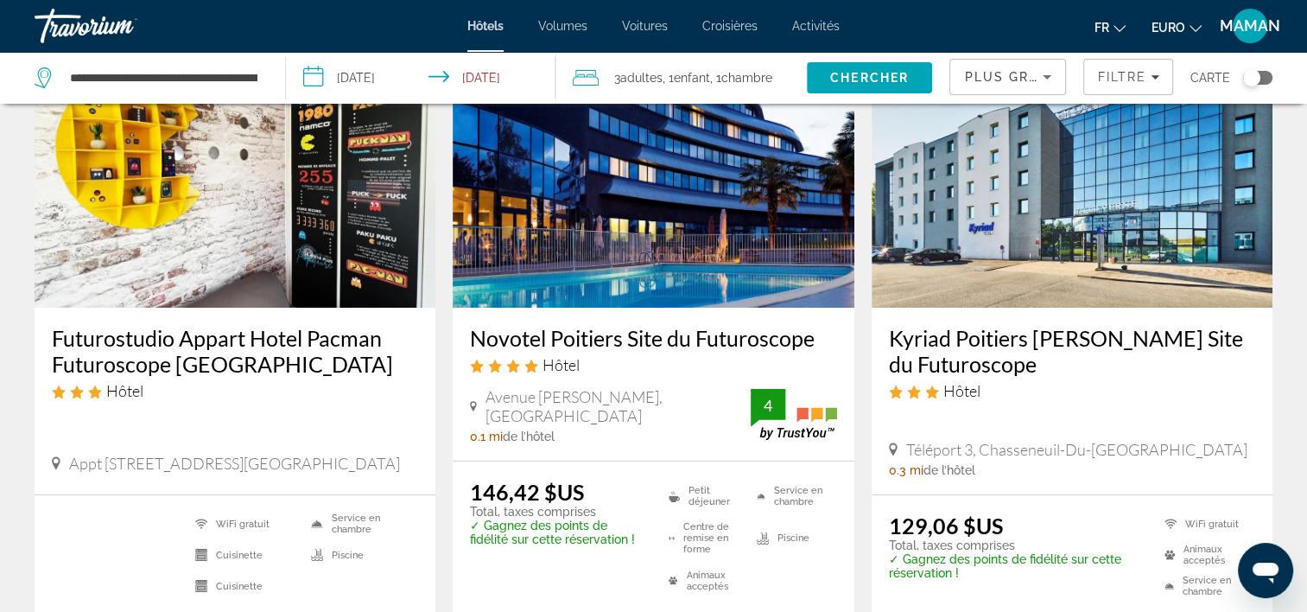
scroll to position [173, 0]
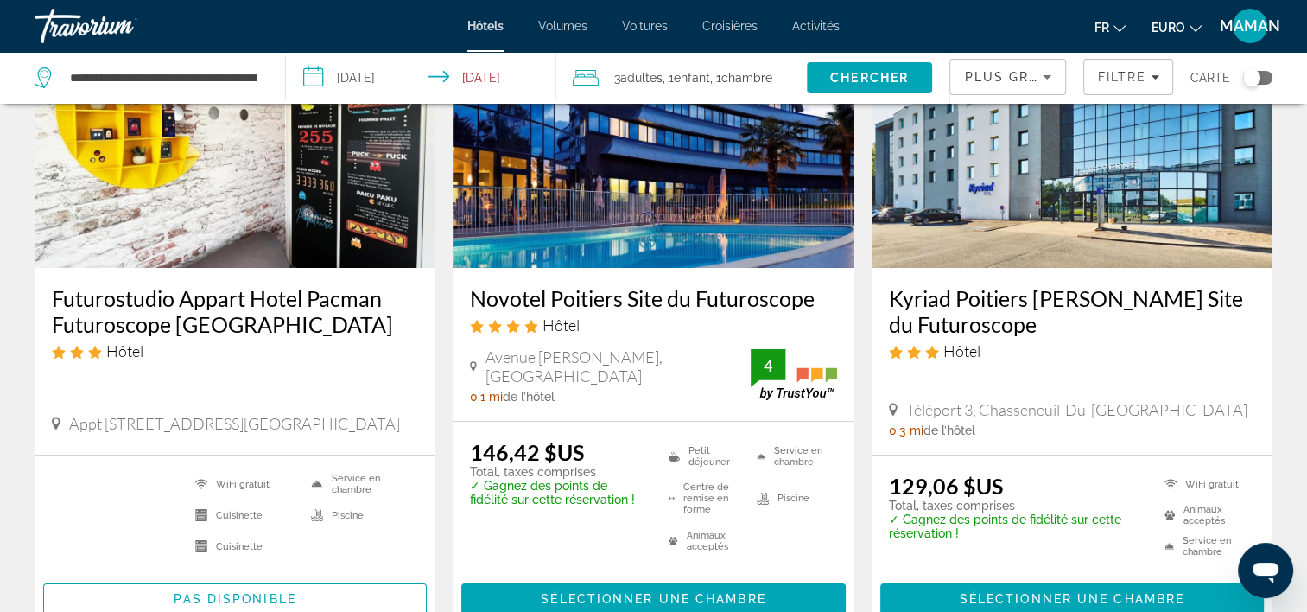
click at [1193, 25] on icon "Changer de devise" at bounding box center [1195, 28] width 12 height 12
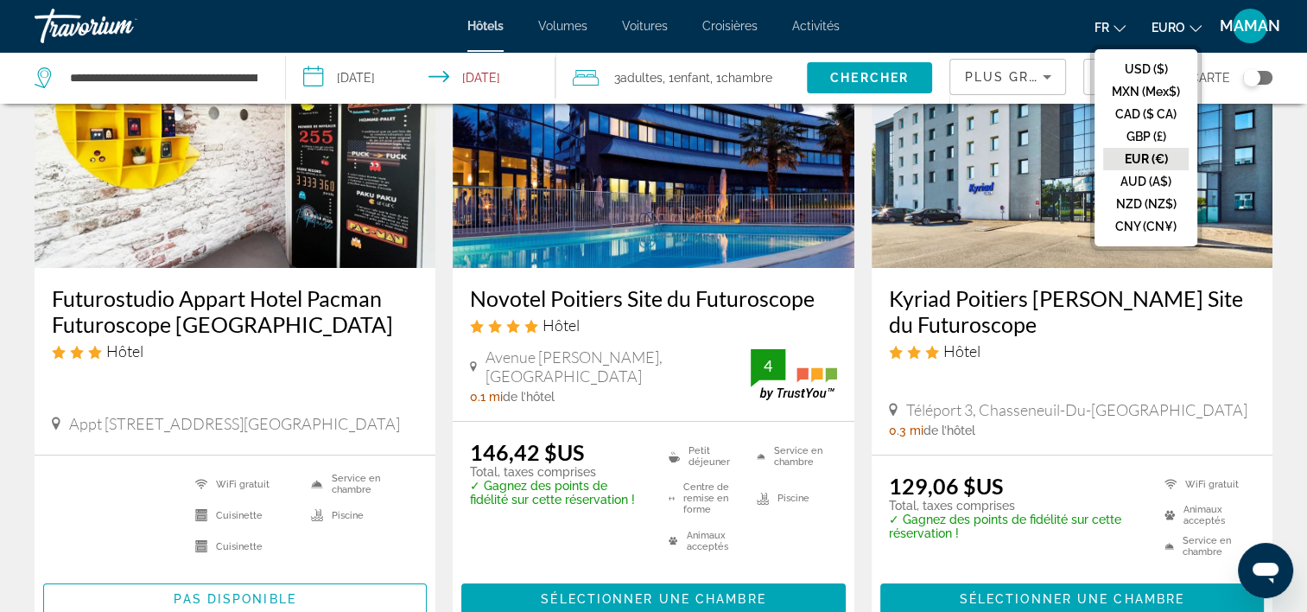
click at [1156, 154] on button "EUR (€)" at bounding box center [1146, 159] width 86 height 22
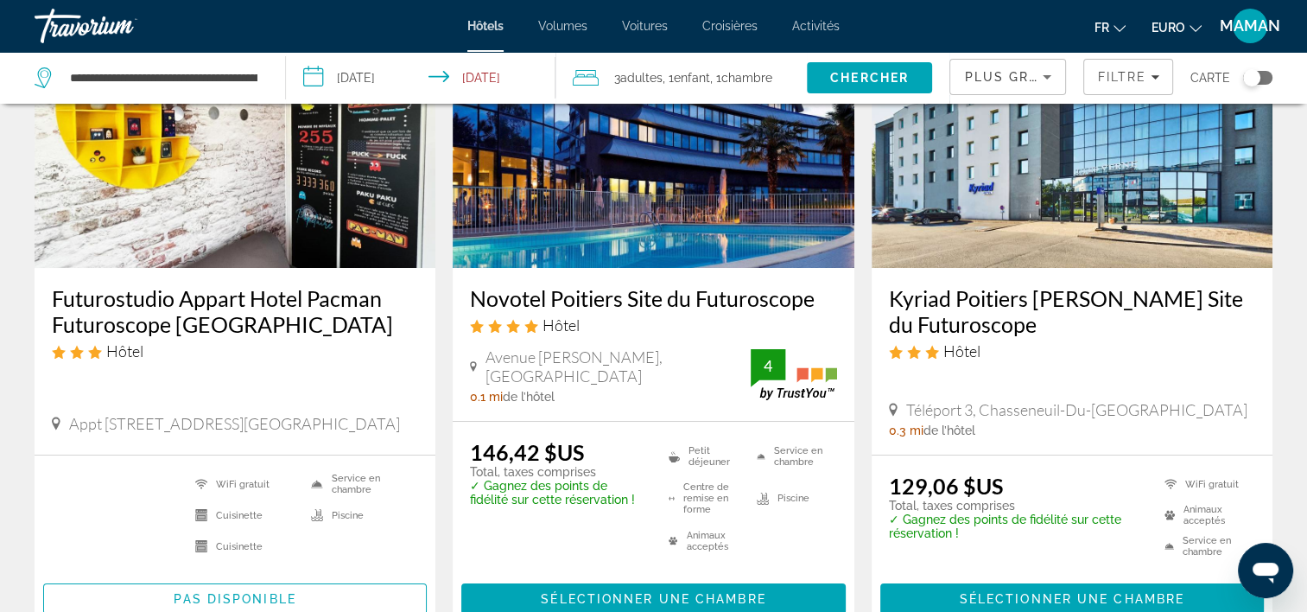
click at [1195, 28] on icon "Changer de devise" at bounding box center [1195, 28] width 12 height 12
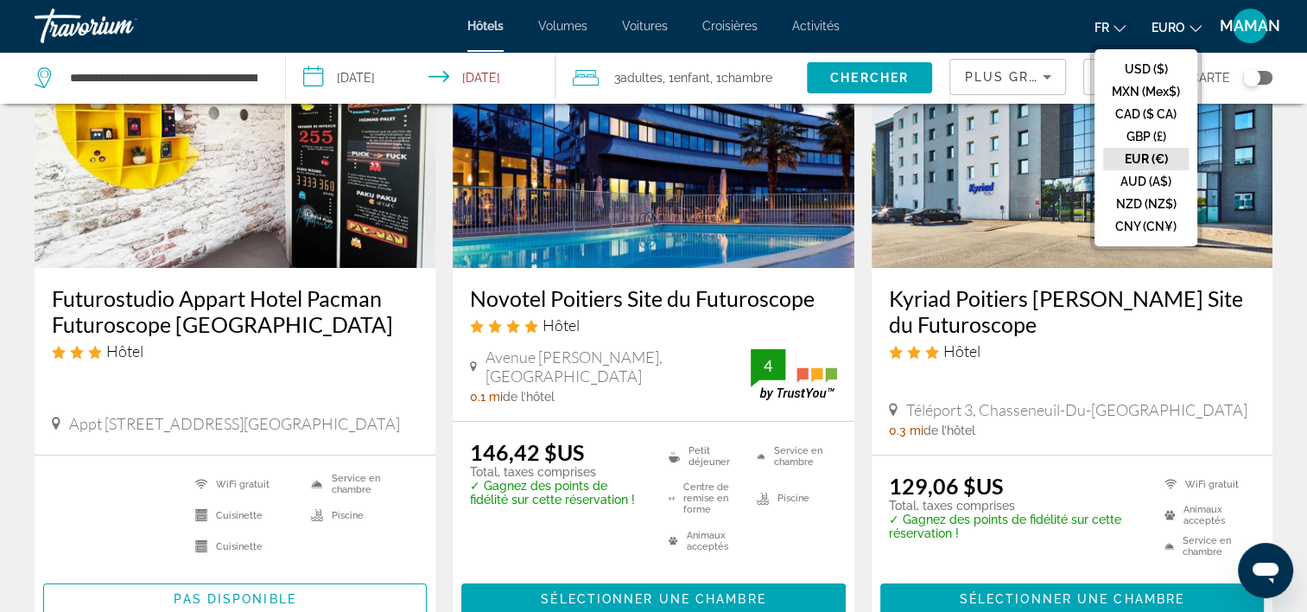
click at [1121, 155] on button "EUR (€)" at bounding box center [1146, 159] width 86 height 22
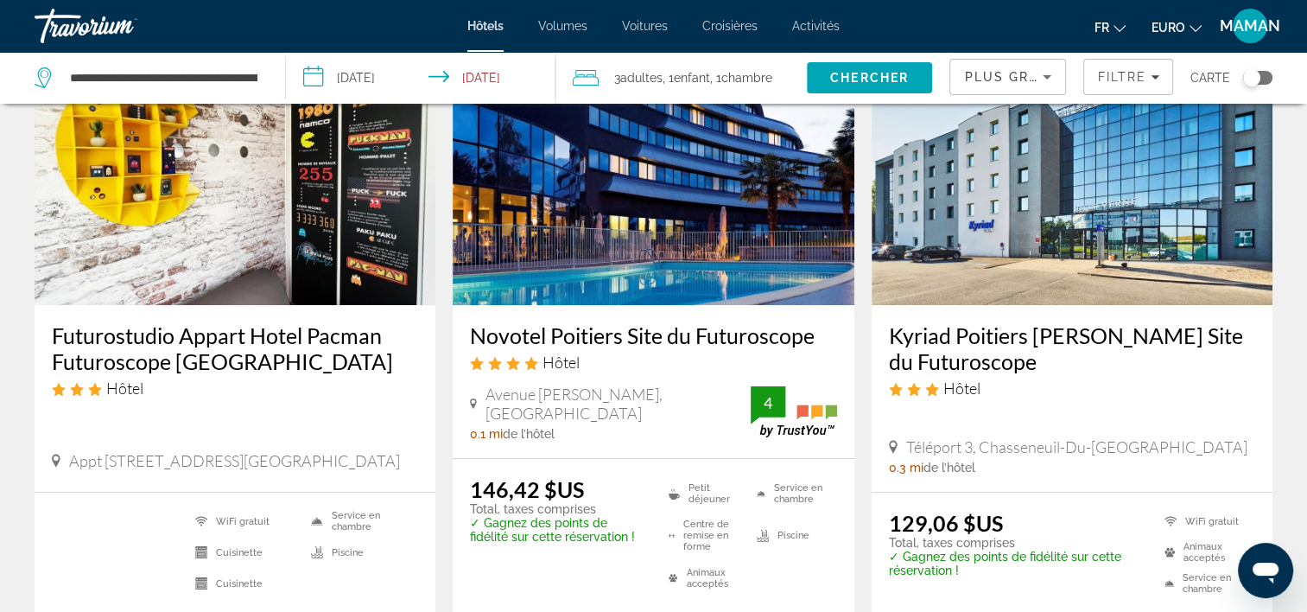
scroll to position [0, 0]
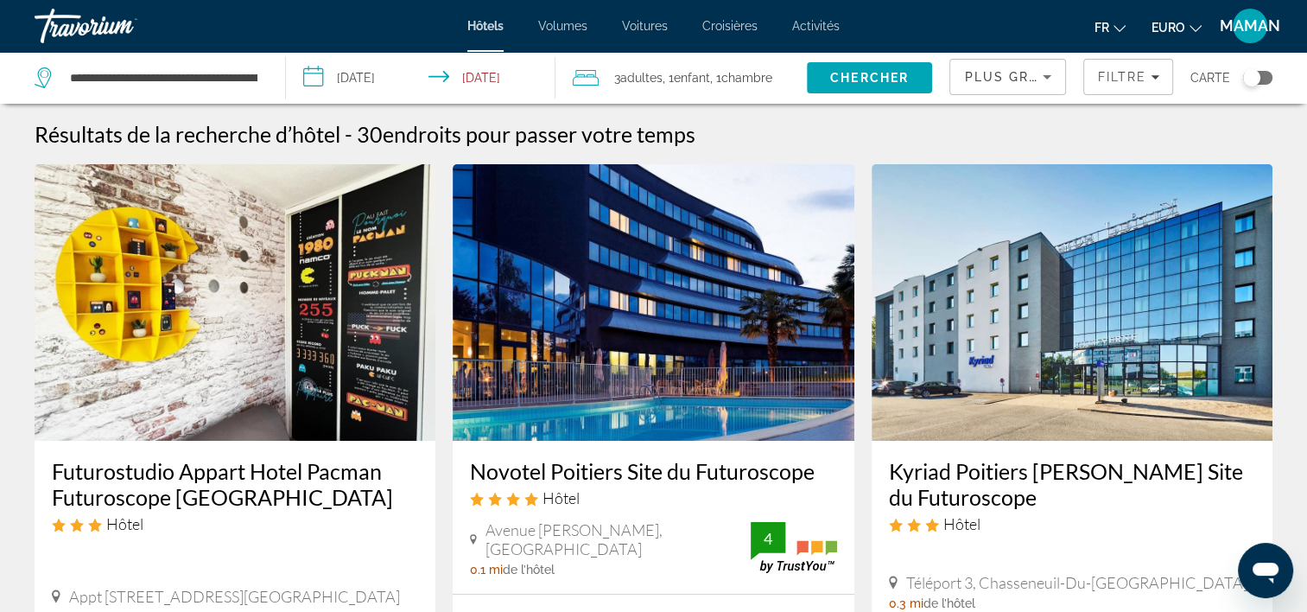
click at [1195, 24] on icon "Changer de devise" at bounding box center [1195, 28] width 12 height 12
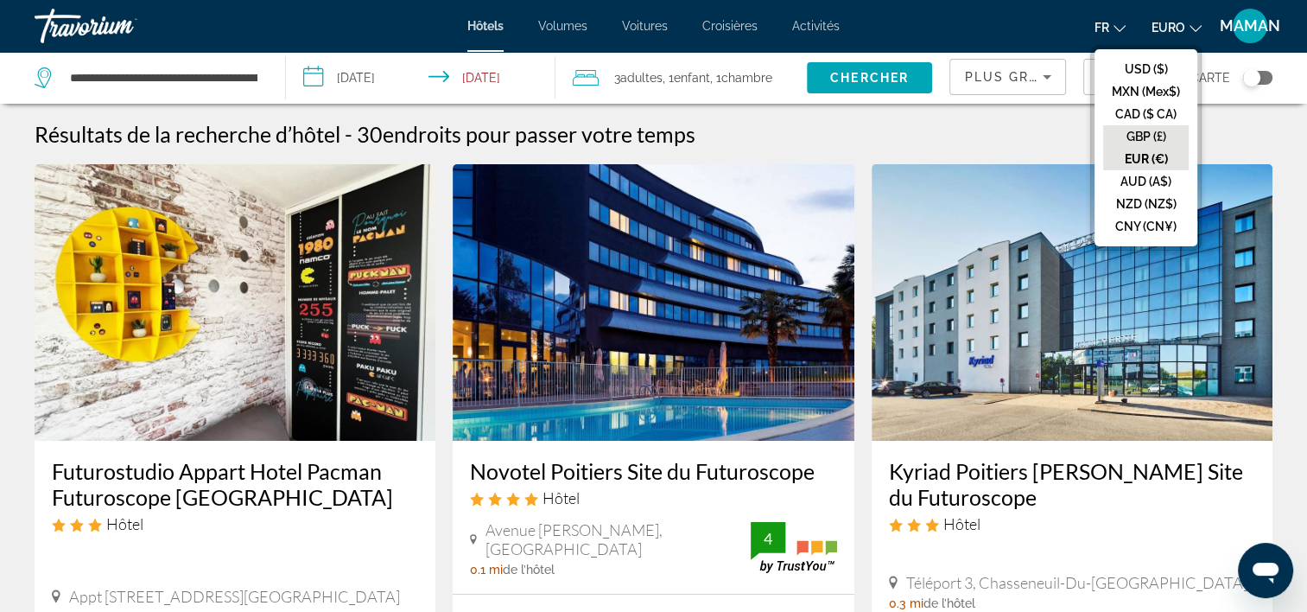
click at [1147, 129] on button "GBP (£)" at bounding box center [1146, 136] width 86 height 22
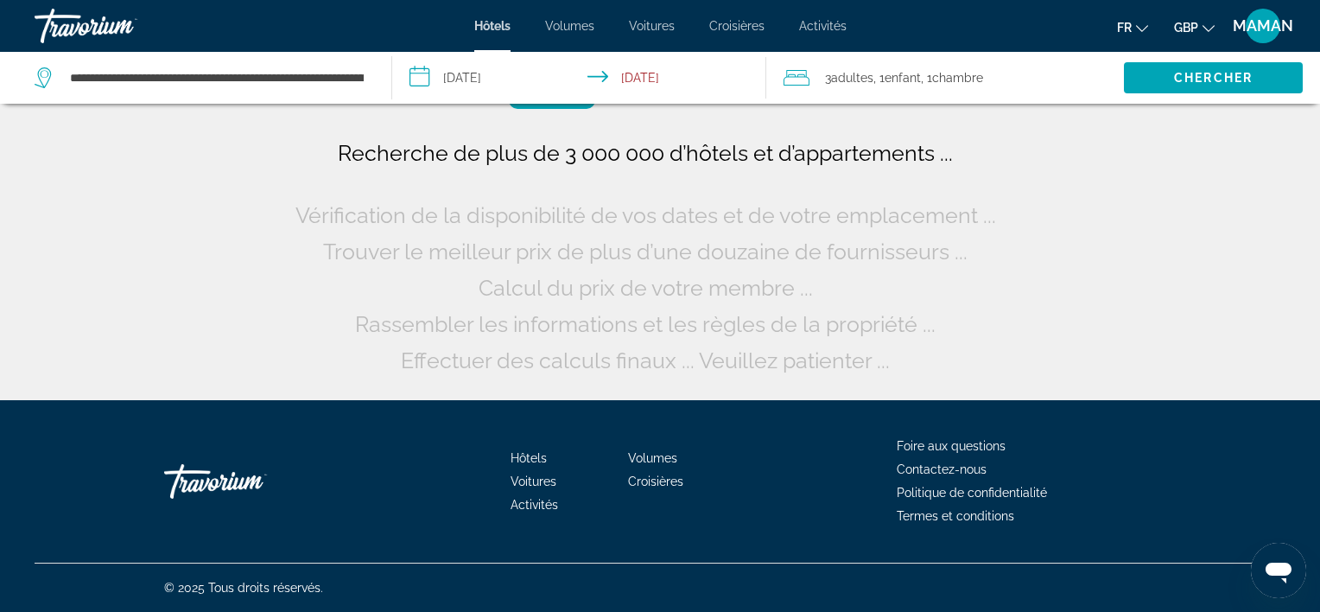
click at [1207, 22] on icon "Changer de devise" at bounding box center [1208, 28] width 12 height 12
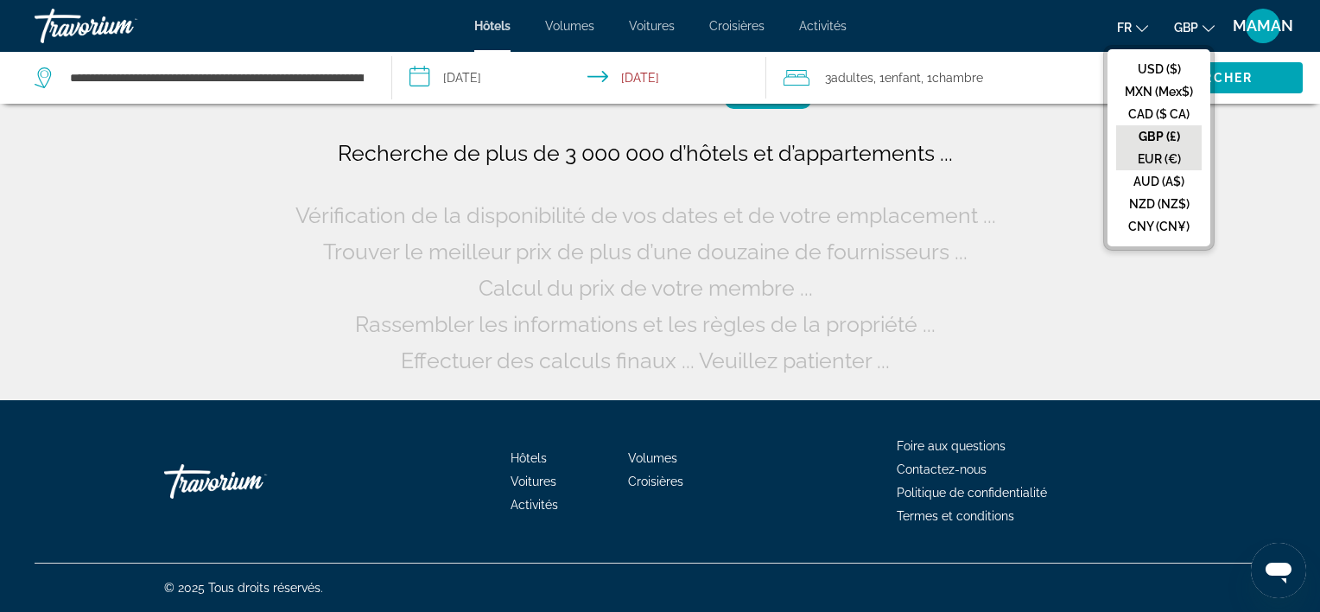
click at [1147, 155] on button "EUR (€)" at bounding box center [1159, 159] width 86 height 22
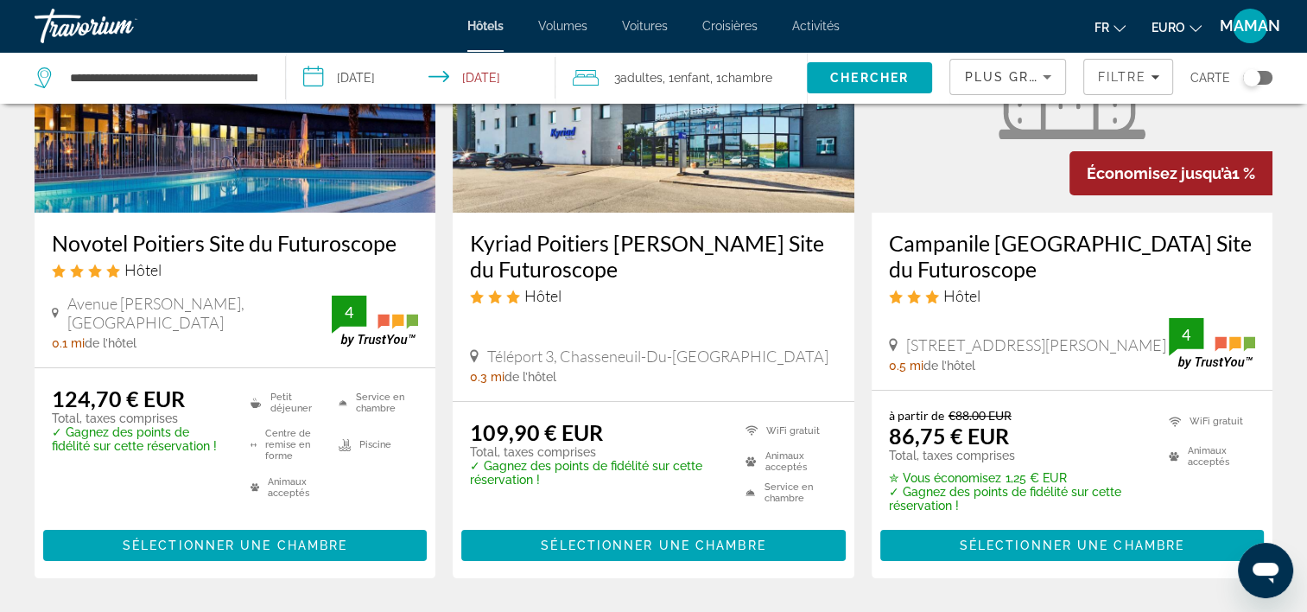
scroll to position [259, 0]
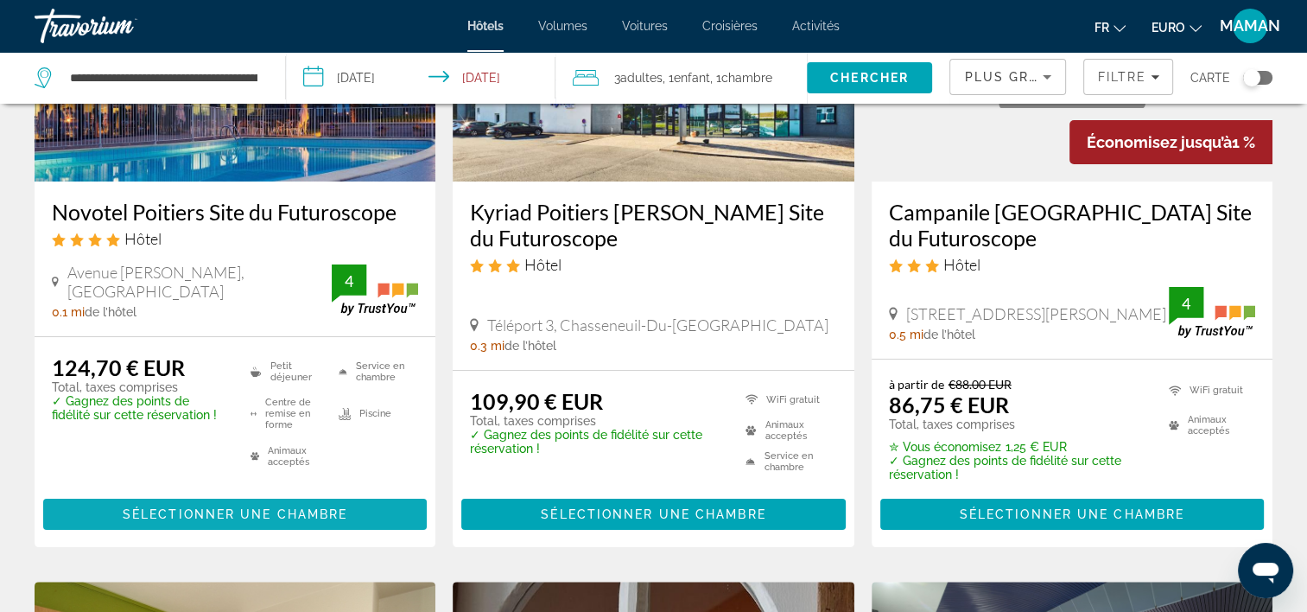
click at [228, 519] on span "Sélectionner une chambre" at bounding box center [235, 514] width 225 height 14
